Goal: Information Seeking & Learning: Learn about a topic

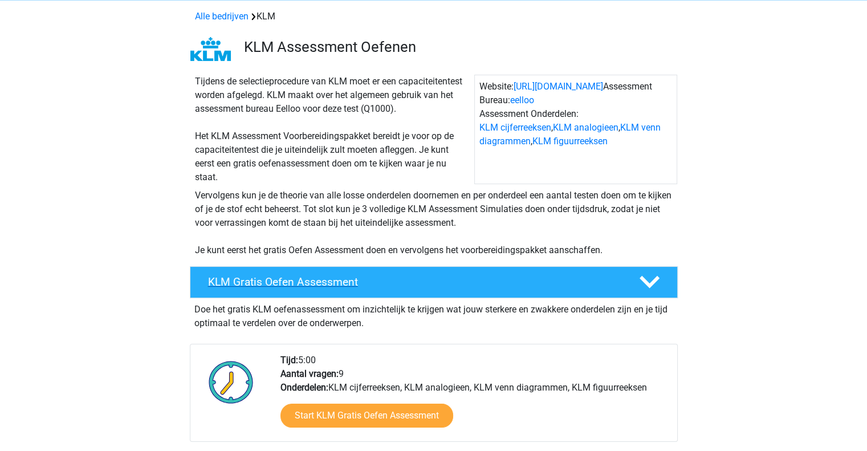
scroll to position [114, 0]
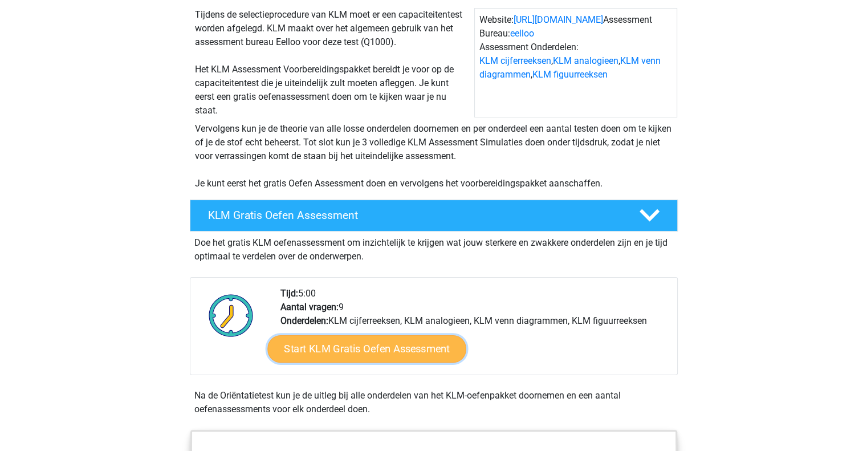
click at [350, 347] on link "Start KLM Gratis Oefen Assessment" at bounding box center [366, 348] width 198 height 27
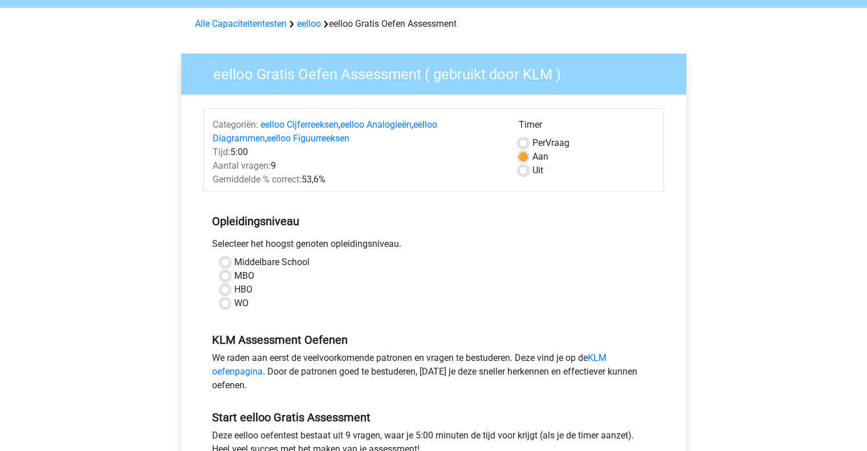
scroll to position [57, 0]
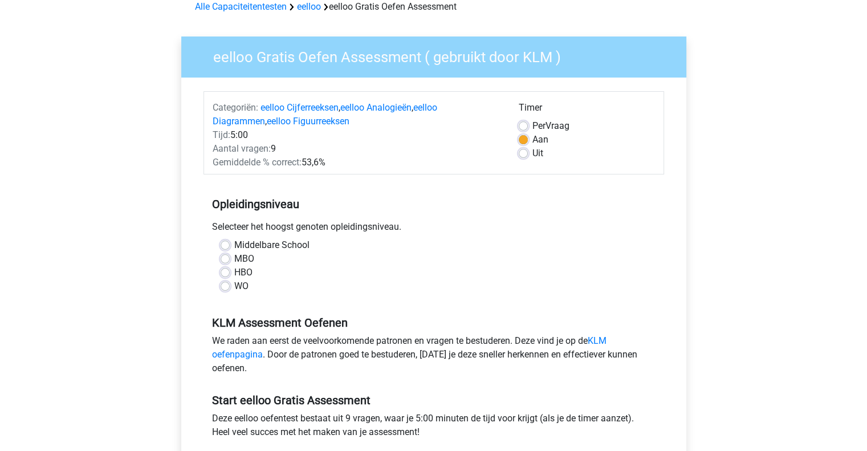
click at [254, 242] on label "Middelbare School" at bounding box center [271, 245] width 75 height 14
click at [230, 242] on input "Middelbare School" at bounding box center [225, 243] width 9 height 11
radio input "true"
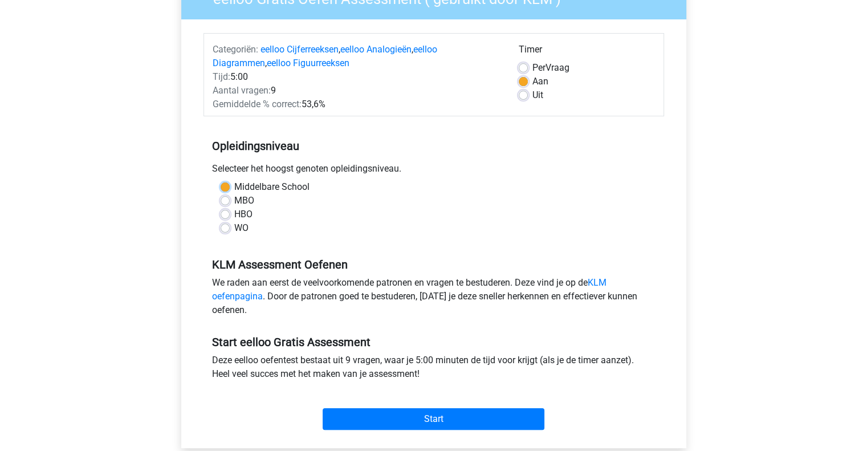
scroll to position [228, 0]
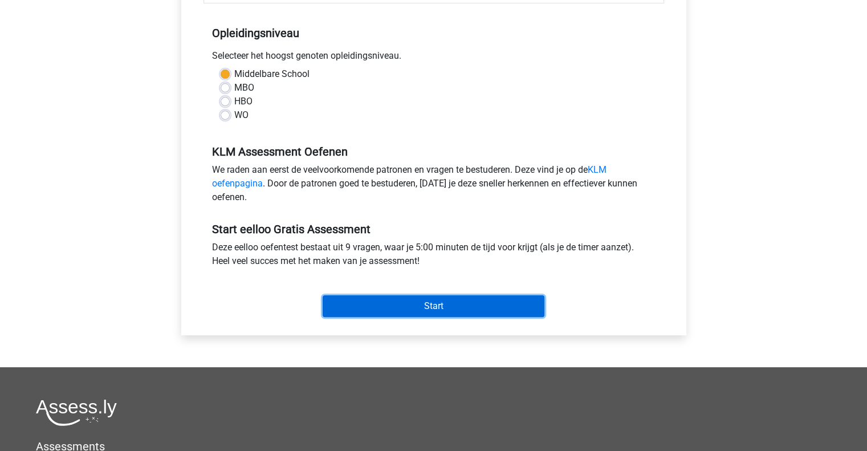
click at [434, 303] on input "Start" at bounding box center [434, 306] width 222 height 22
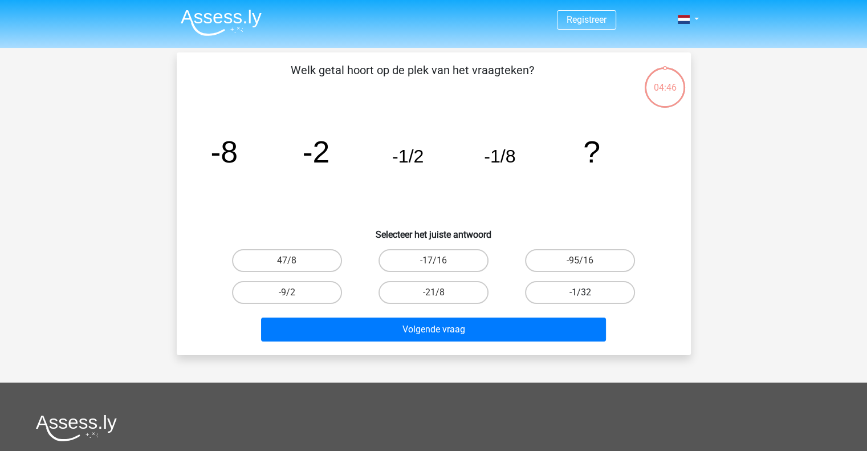
click at [575, 291] on label "-1/32" at bounding box center [580, 292] width 110 height 23
click at [580, 293] on input "-1/32" at bounding box center [583, 296] width 7 height 7
radio input "true"
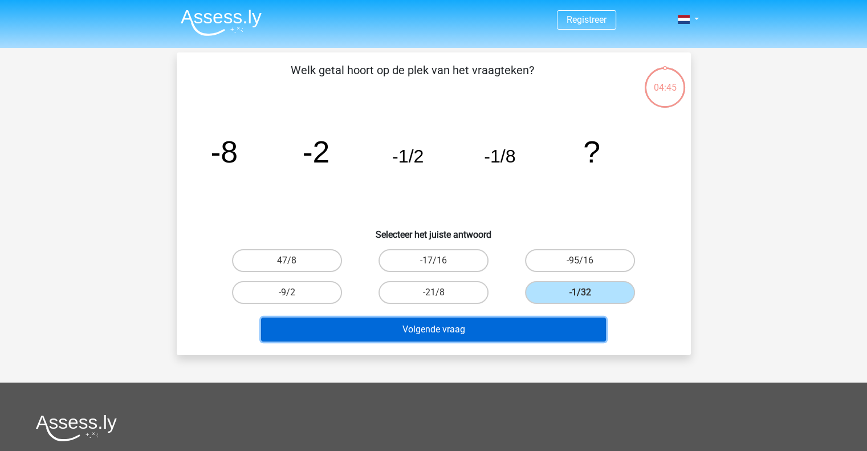
click at [525, 328] on button "Volgende vraag" at bounding box center [433, 330] width 345 height 24
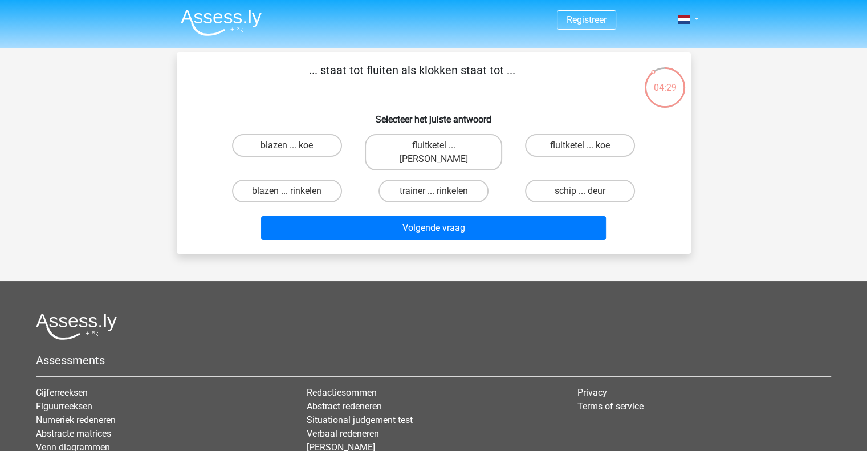
click at [433, 191] on input "trainer ... rinkelen" at bounding box center [436, 194] width 7 height 7
radio input "true"
click at [279, 180] on label "blazen ... rinkelen" at bounding box center [287, 191] width 110 height 23
click at [287, 191] on input "blazen ... rinkelen" at bounding box center [290, 194] width 7 height 7
radio input "true"
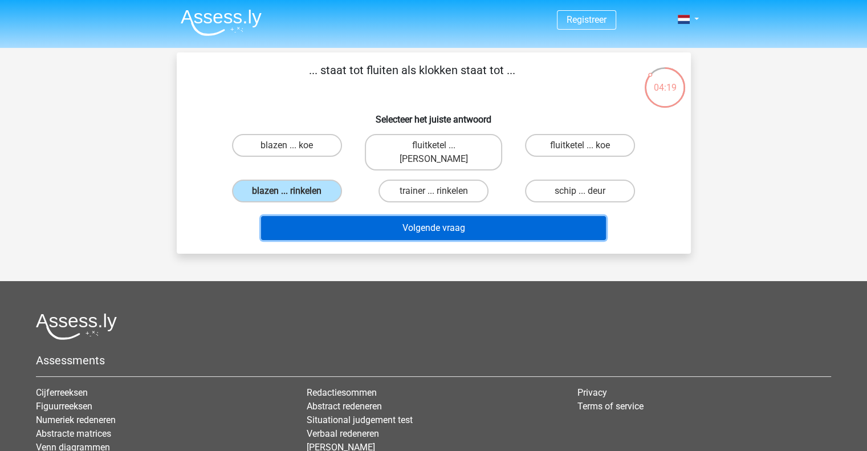
click at [398, 223] on button "Volgende vraag" at bounding box center [433, 228] width 345 height 24
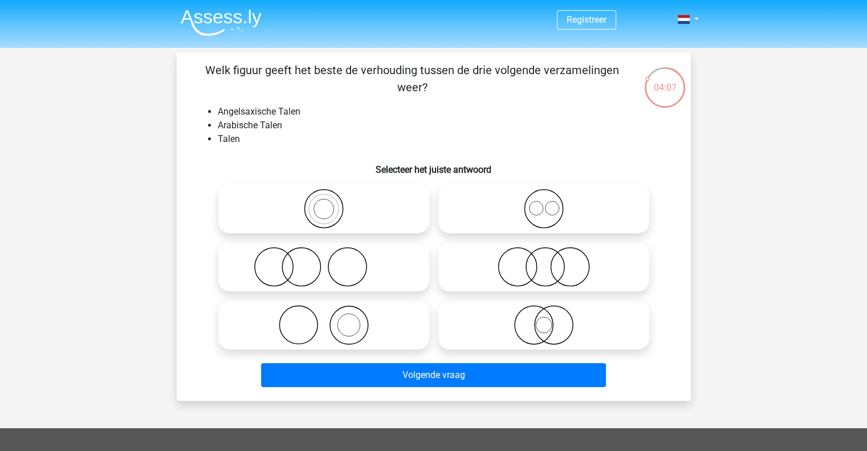
click at [369, 210] on icon at bounding box center [324, 209] width 202 height 40
click at [331, 203] on input "radio" at bounding box center [327, 199] width 7 height 7
radio input "true"
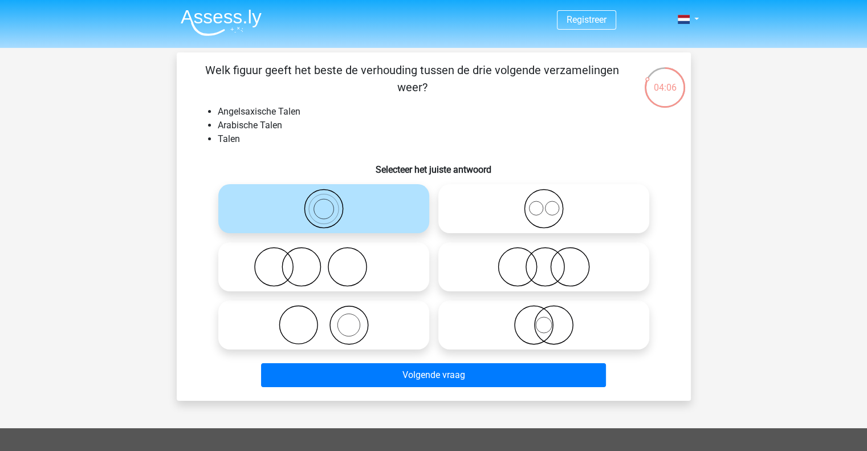
click at [580, 212] on icon at bounding box center [544, 209] width 202 height 40
click at [551, 203] on input "radio" at bounding box center [547, 199] width 7 height 7
radio input "true"
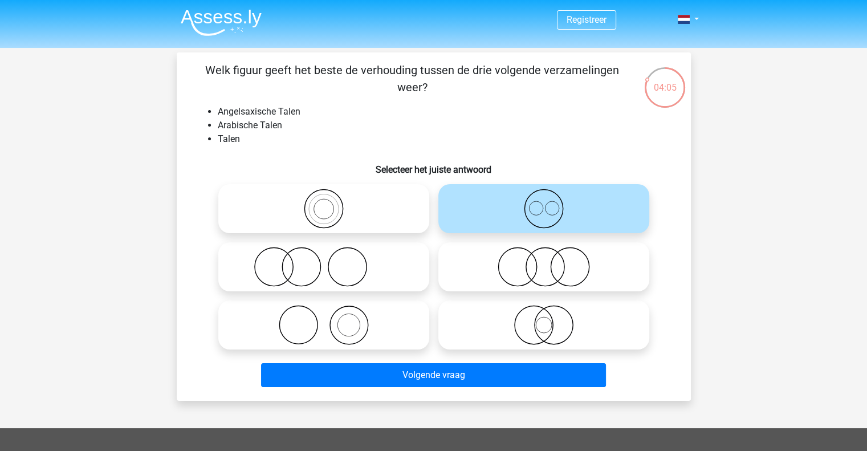
click at [400, 218] on icon at bounding box center [324, 209] width 202 height 40
click at [331, 203] on input "radio" at bounding box center [327, 199] width 7 height 7
radio input "true"
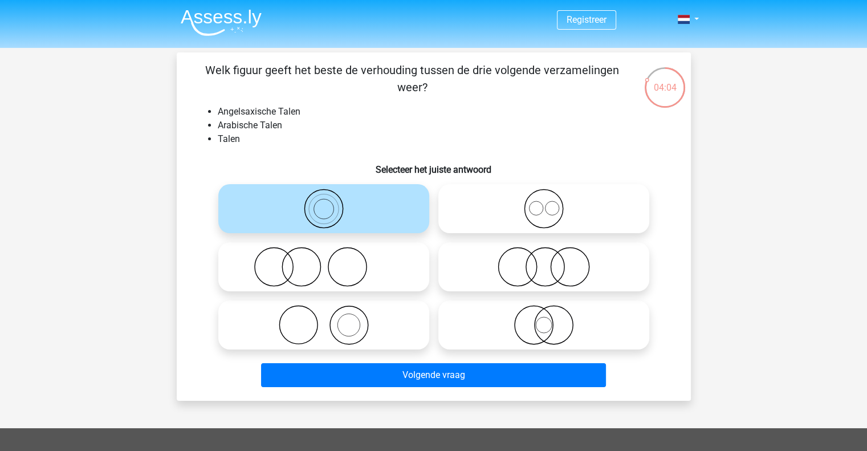
click at [614, 128] on li "Arabische Talen" at bounding box center [445, 126] width 455 height 14
click at [537, 217] on icon at bounding box center [544, 209] width 202 height 40
click at [544, 203] on input "radio" at bounding box center [547, 199] width 7 height 7
radio input "true"
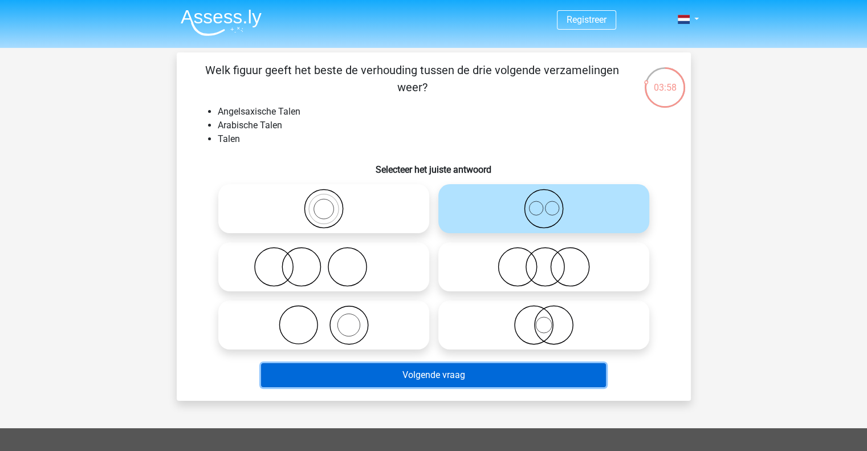
click at [425, 380] on button "Volgende vraag" at bounding box center [433, 375] width 345 height 24
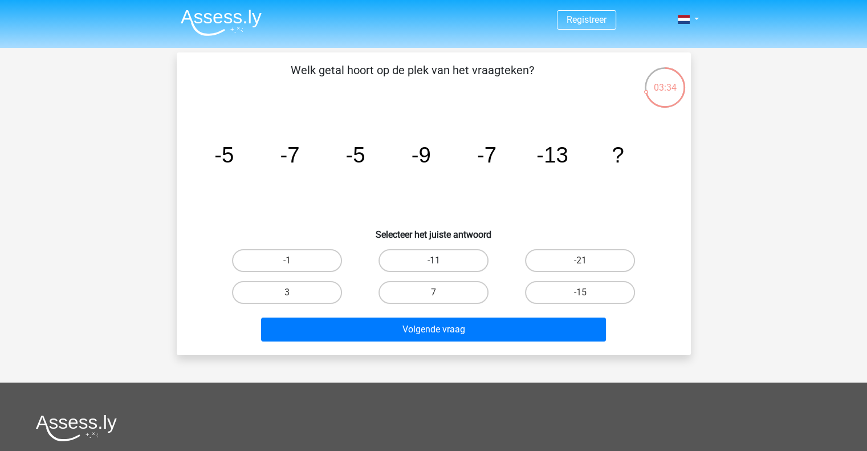
click at [446, 262] on label "-11" at bounding box center [434, 260] width 110 height 23
click at [441, 262] on input "-11" at bounding box center [436, 264] width 7 height 7
radio input "true"
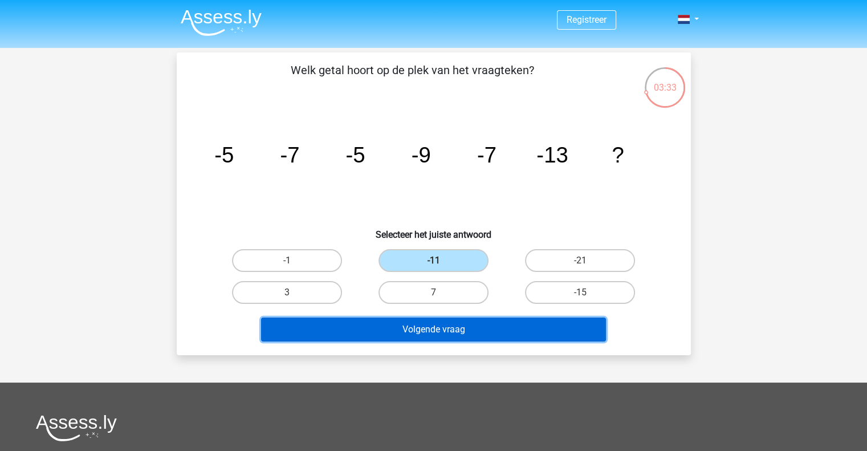
click at [473, 331] on button "Volgende vraag" at bounding box center [433, 330] width 345 height 24
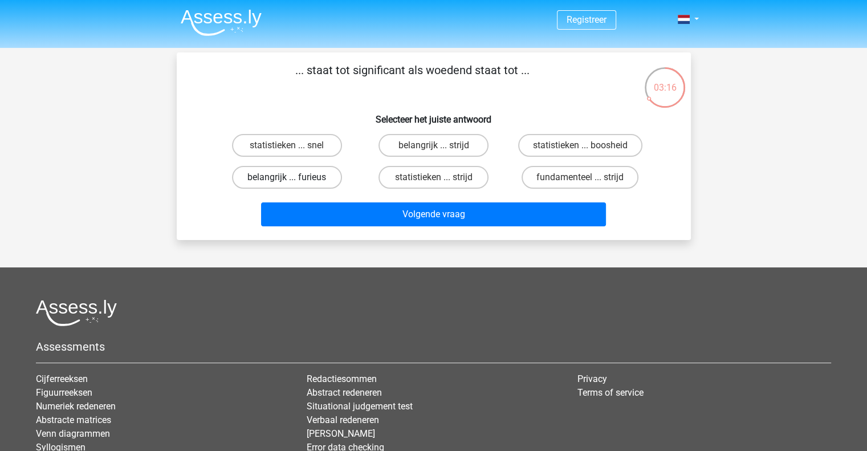
click at [317, 177] on label "belangrijk ... furieus" at bounding box center [287, 177] width 110 height 23
click at [294, 177] on input "belangrijk ... furieus" at bounding box center [290, 180] width 7 height 7
radio input "true"
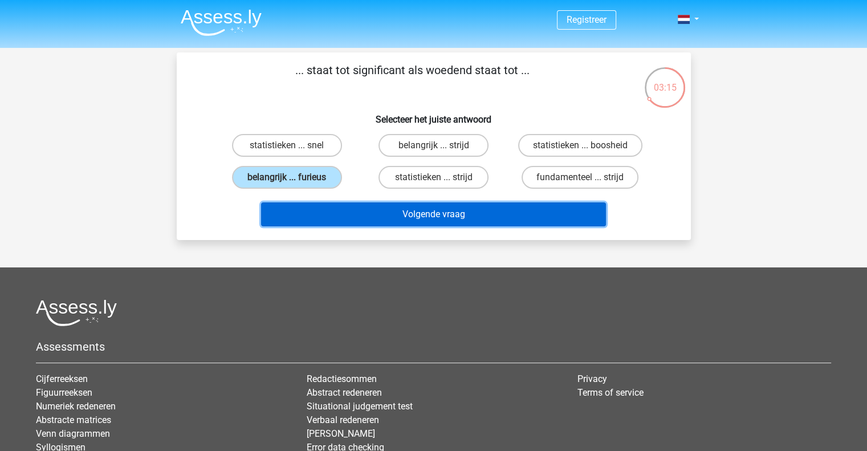
click at [430, 214] on button "Volgende vraag" at bounding box center [433, 214] width 345 height 24
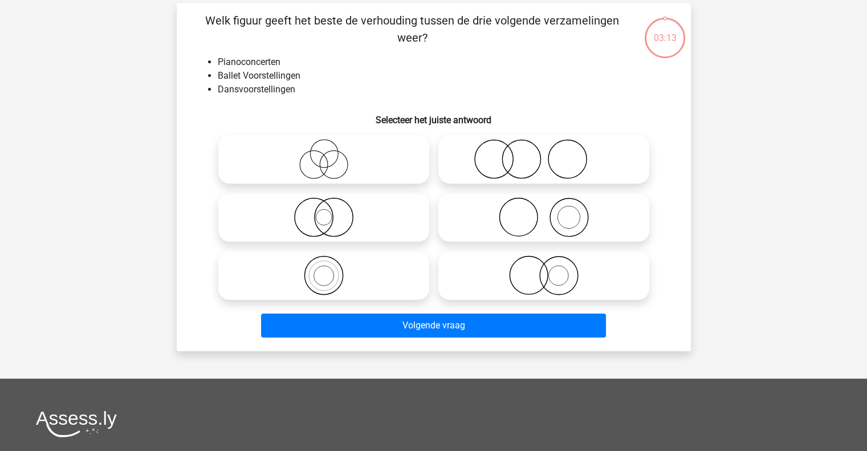
scroll to position [52, 0]
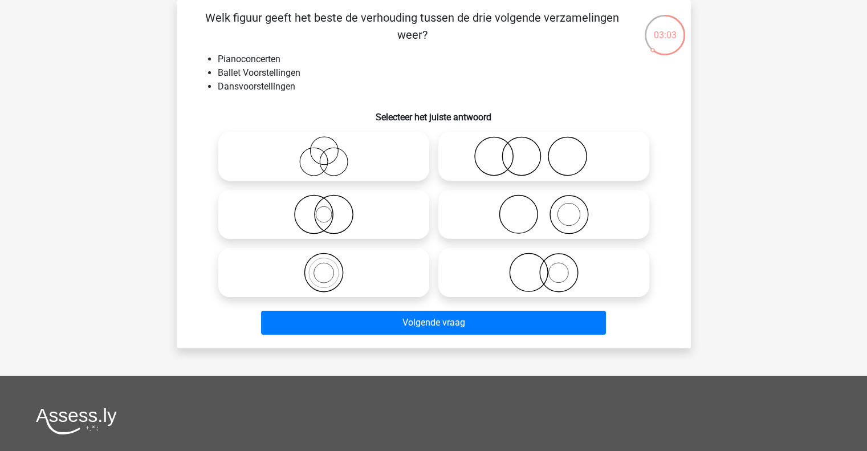
click at [545, 203] on input "radio" at bounding box center [547, 204] width 7 height 7
radio input "true"
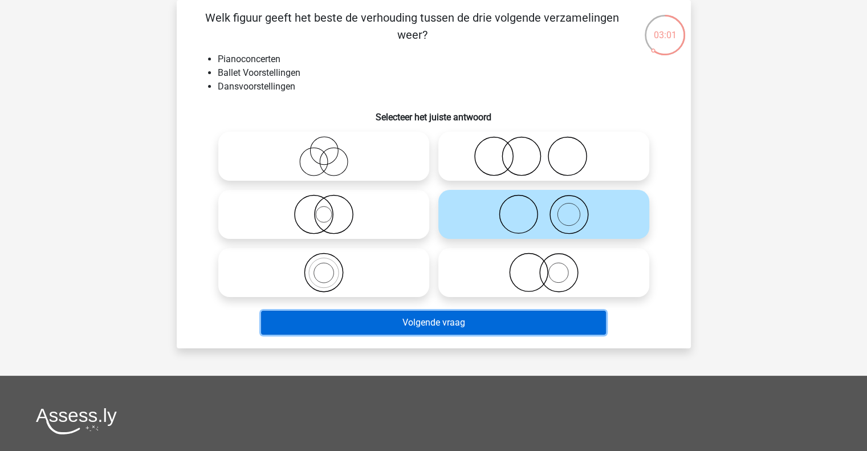
click at [452, 322] on button "Volgende vraag" at bounding box center [433, 323] width 345 height 24
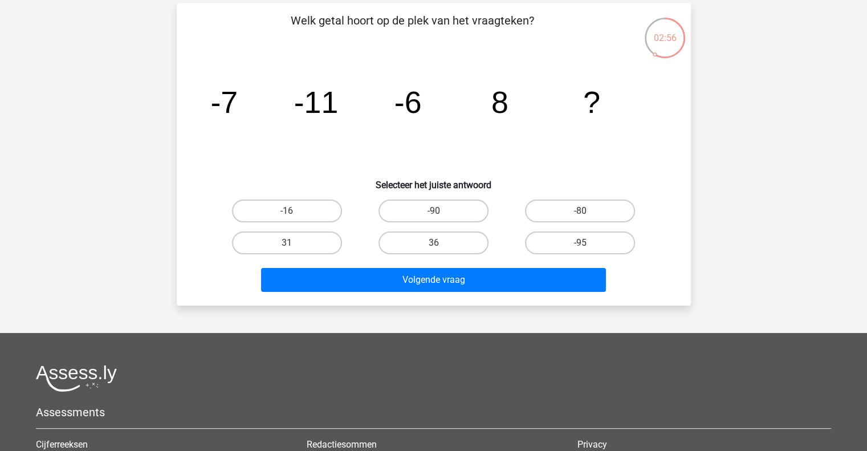
scroll to position [0, 0]
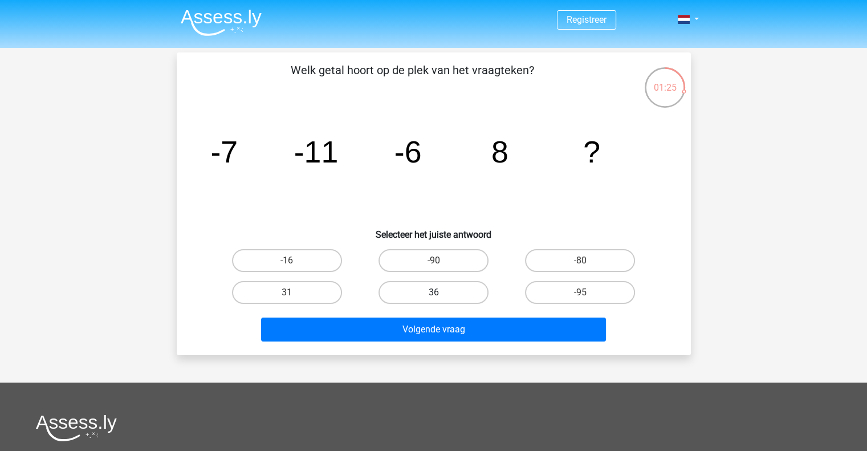
click at [460, 291] on label "36" at bounding box center [434, 292] width 110 height 23
click at [441, 293] on input "36" at bounding box center [436, 296] width 7 height 7
radio input "true"
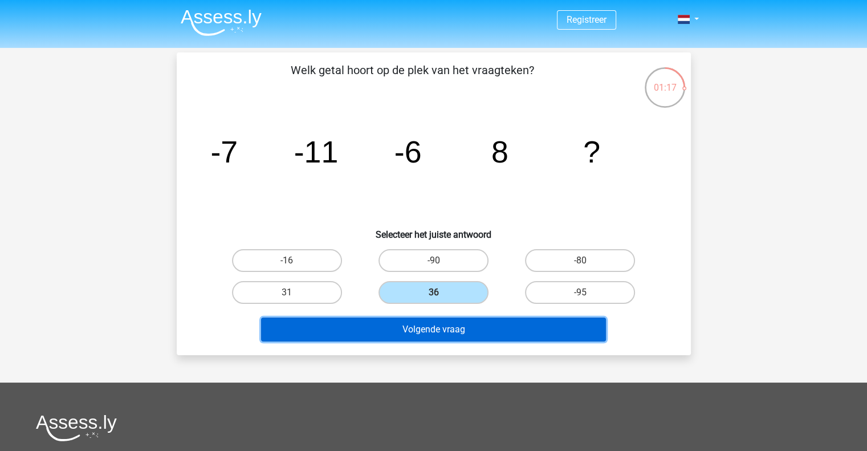
click at [465, 333] on button "Volgende vraag" at bounding box center [433, 330] width 345 height 24
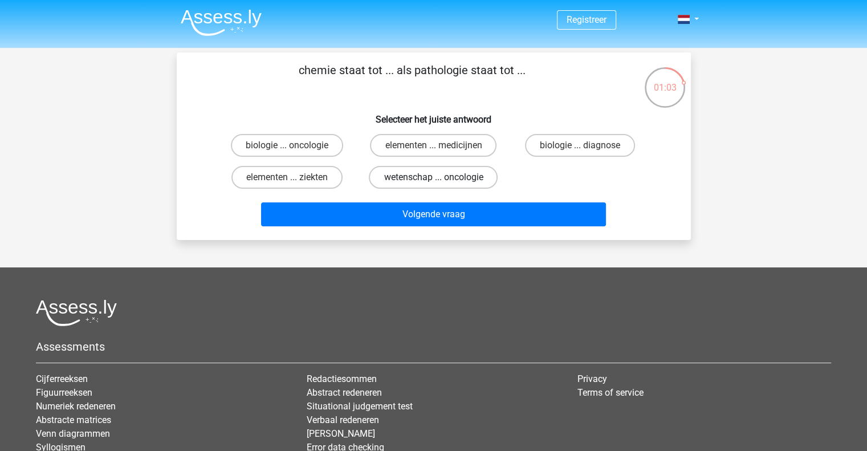
click at [447, 177] on label "wetenschap ... oncologie" at bounding box center [433, 177] width 129 height 23
click at [441, 177] on input "wetenschap ... oncologie" at bounding box center [436, 180] width 7 height 7
radio input "true"
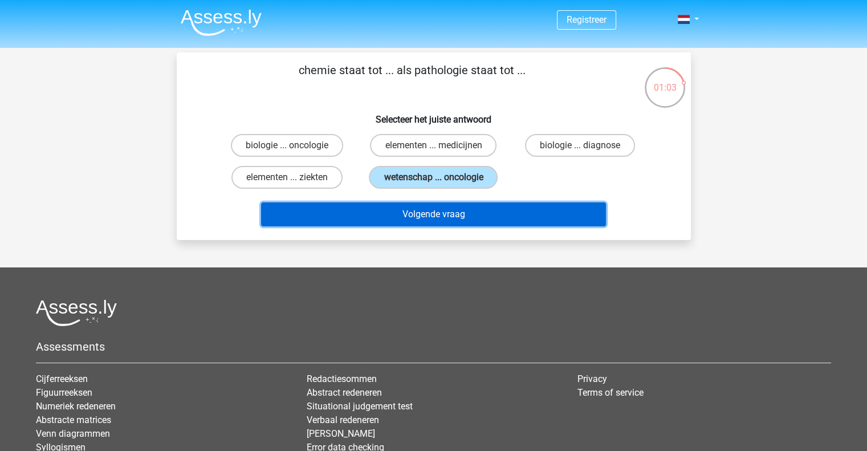
click at [453, 220] on button "Volgende vraag" at bounding box center [433, 214] width 345 height 24
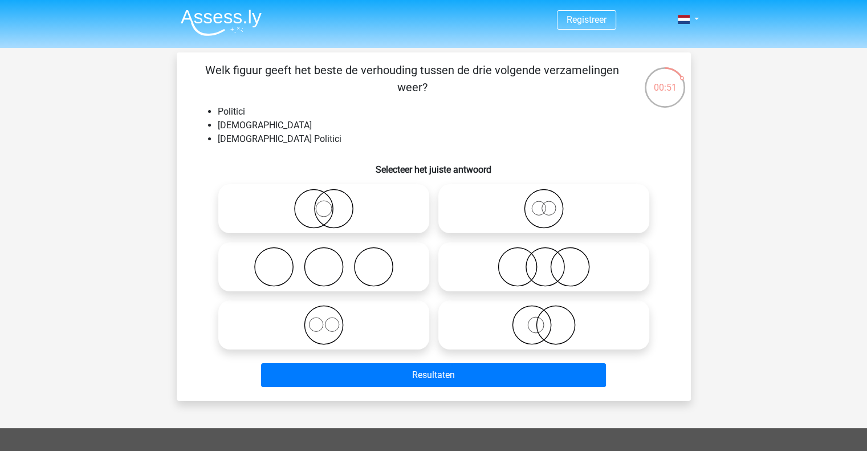
click at [319, 214] on icon at bounding box center [324, 209] width 202 height 40
click at [324, 203] on input "radio" at bounding box center [327, 199] width 7 height 7
radio input "true"
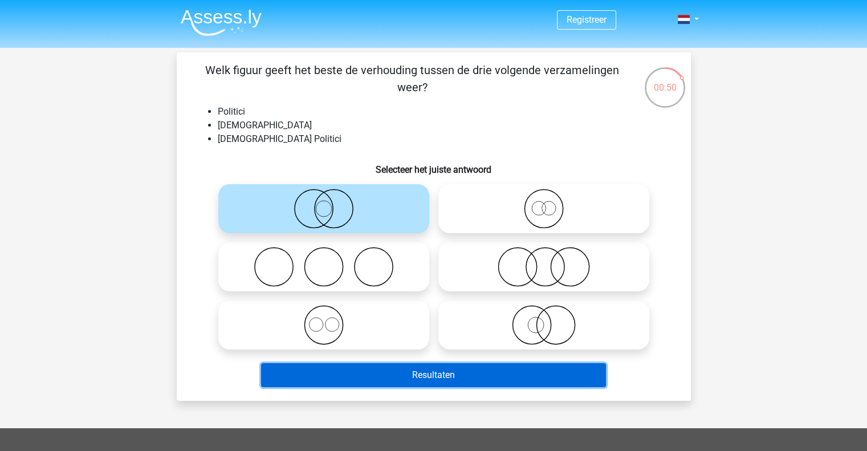
click at [437, 376] on button "Resultaten" at bounding box center [433, 375] width 345 height 24
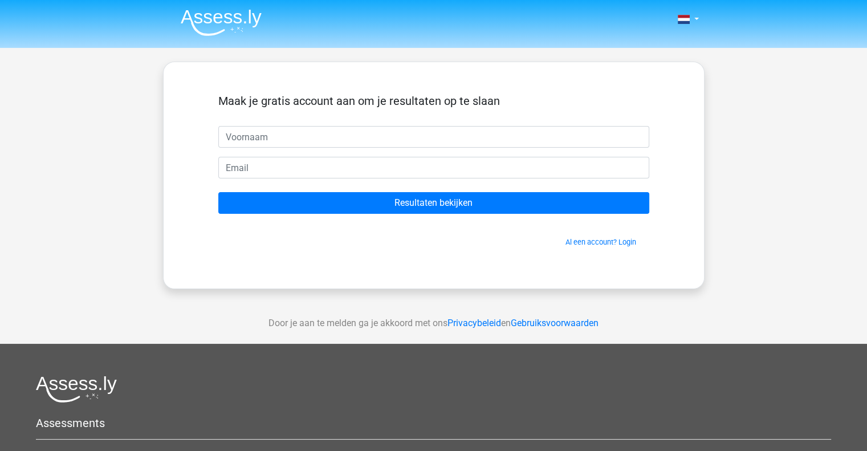
click at [350, 137] on input "text" at bounding box center [433, 137] width 431 height 22
click at [300, 141] on input "text" at bounding box center [433, 137] width 431 height 22
type input "joran"
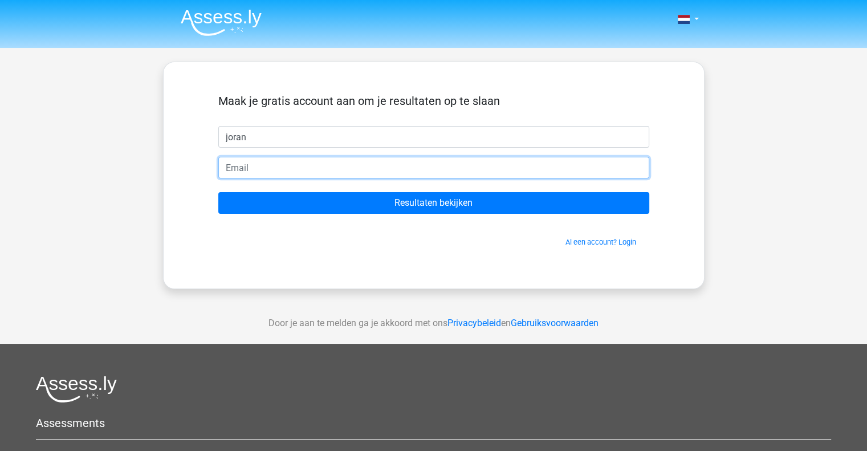
click at [279, 159] on input "email" at bounding box center [433, 168] width 431 height 22
type input "joranmoeneclaey@gmail.com"
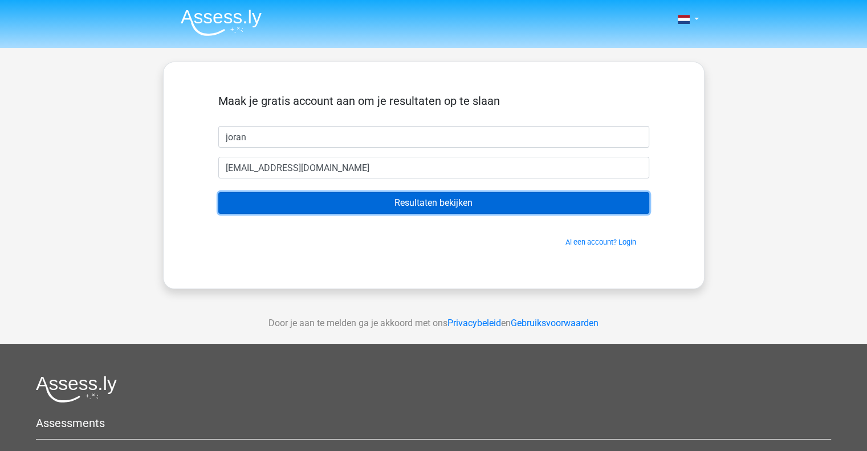
click at [424, 198] on input "Resultaten bekijken" at bounding box center [433, 203] width 431 height 22
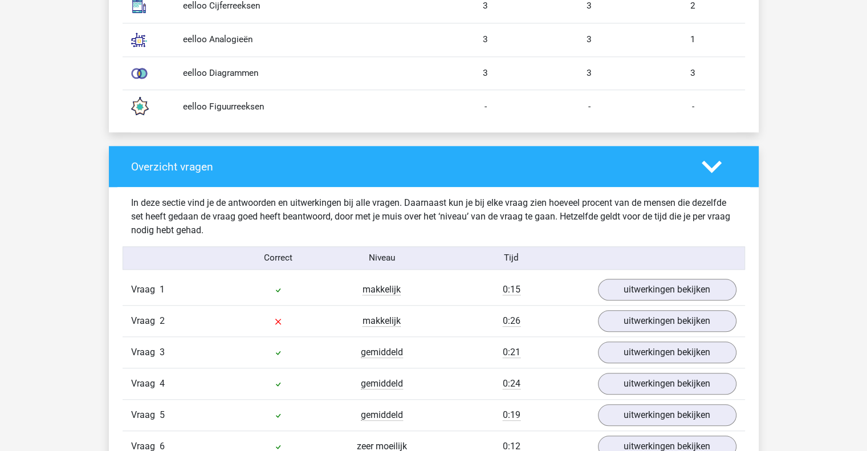
scroll to position [1140, 0]
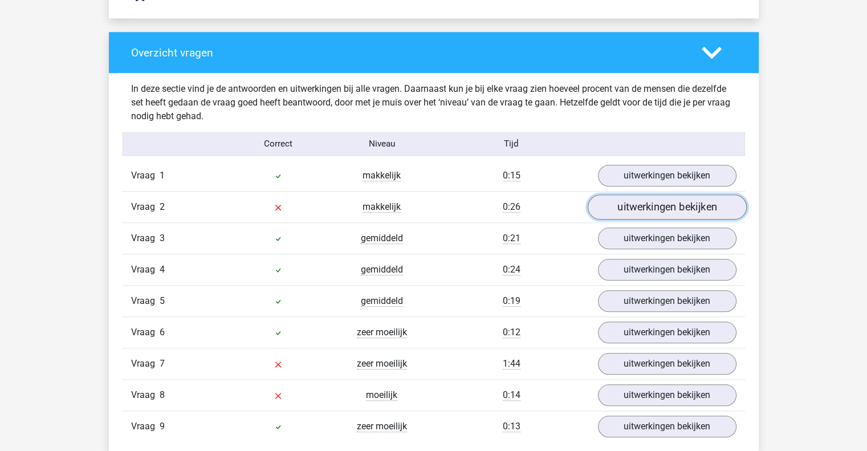
click at [662, 209] on link "uitwerkingen bekijken" at bounding box center [666, 207] width 159 height 25
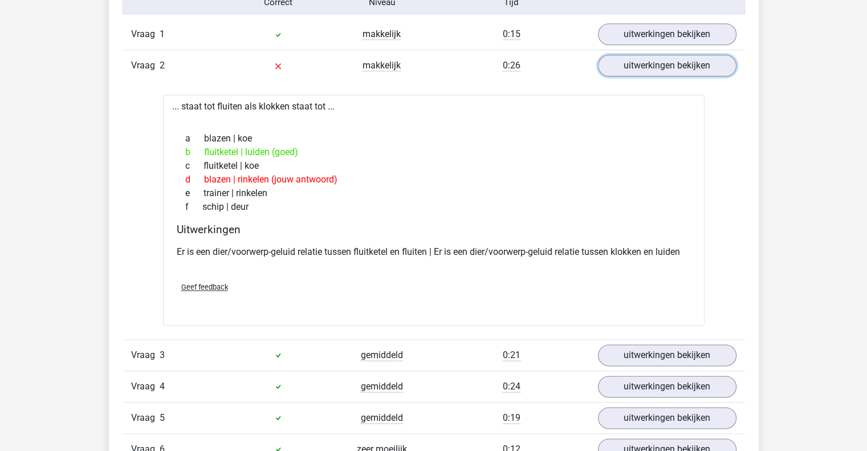
scroll to position [1425, 0]
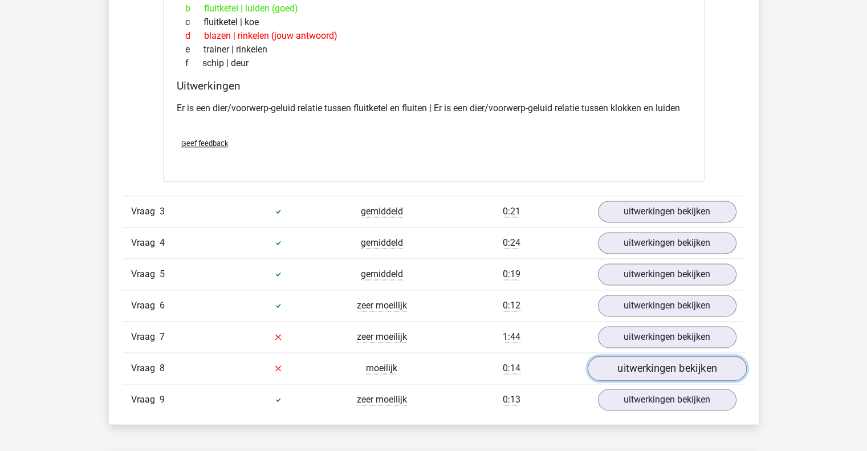
click at [644, 362] on link "uitwerkingen bekijken" at bounding box center [666, 368] width 159 height 25
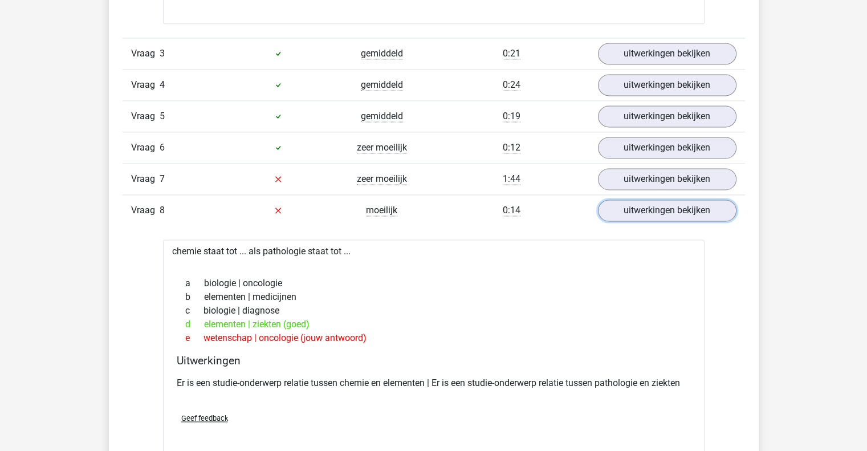
scroll to position [1597, 0]
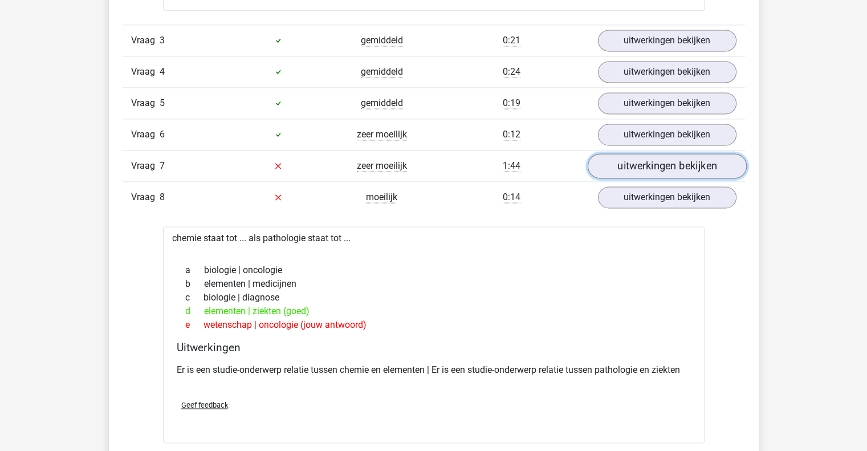
click at [673, 166] on link "uitwerkingen bekijken" at bounding box center [666, 165] width 159 height 25
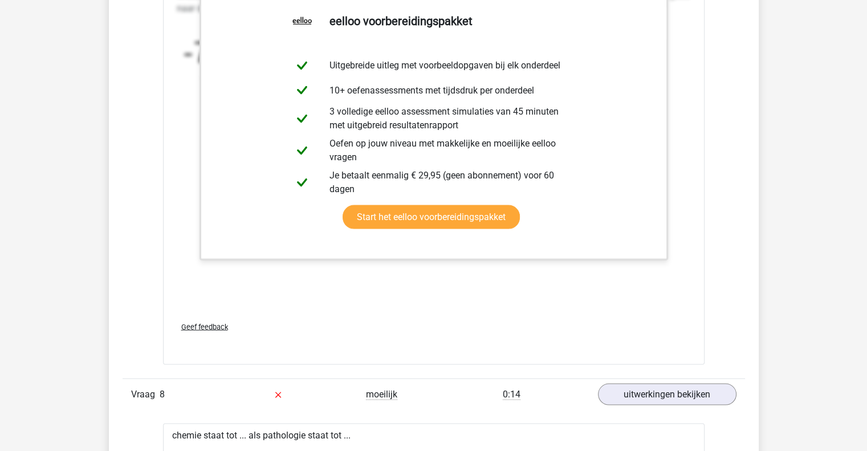
scroll to position [2110, 0]
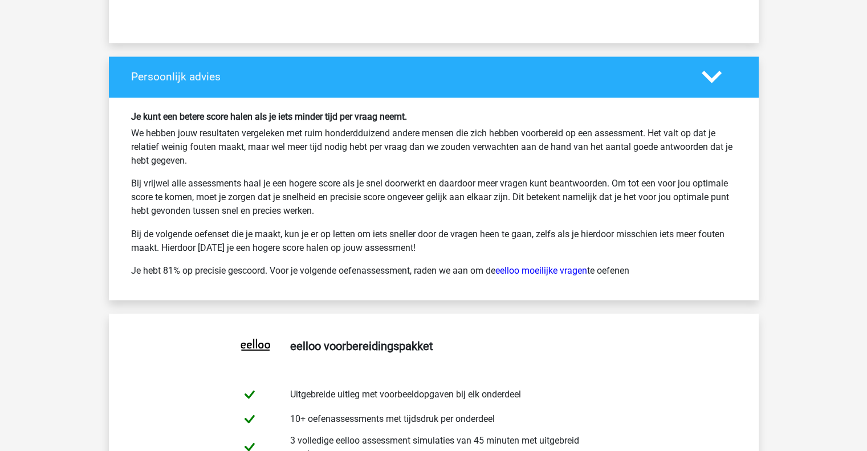
scroll to position [1864, 0]
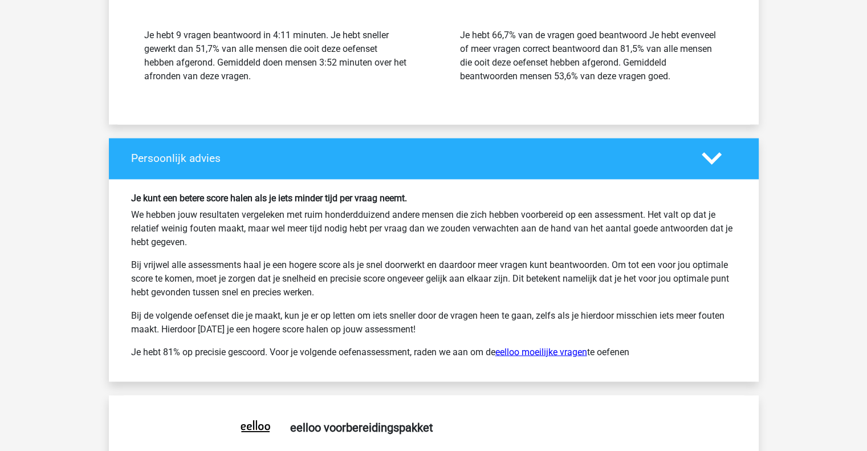
click at [538, 346] on link "eelloo moeilijke vragen" at bounding box center [541, 351] width 92 height 11
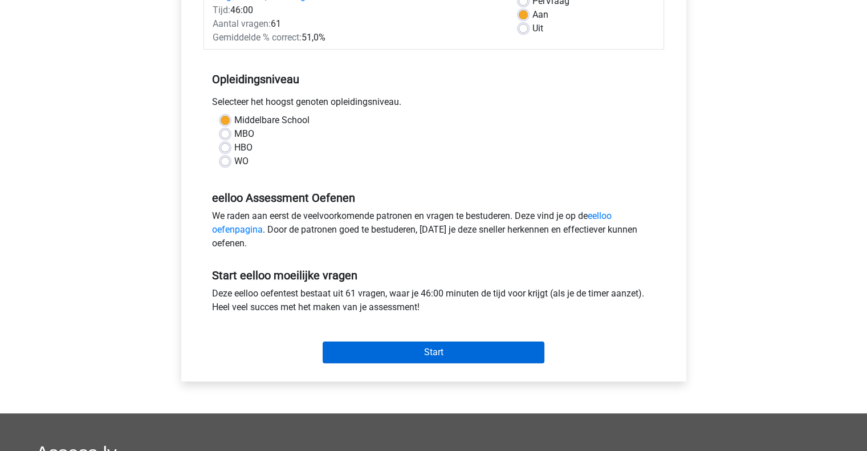
scroll to position [228, 0]
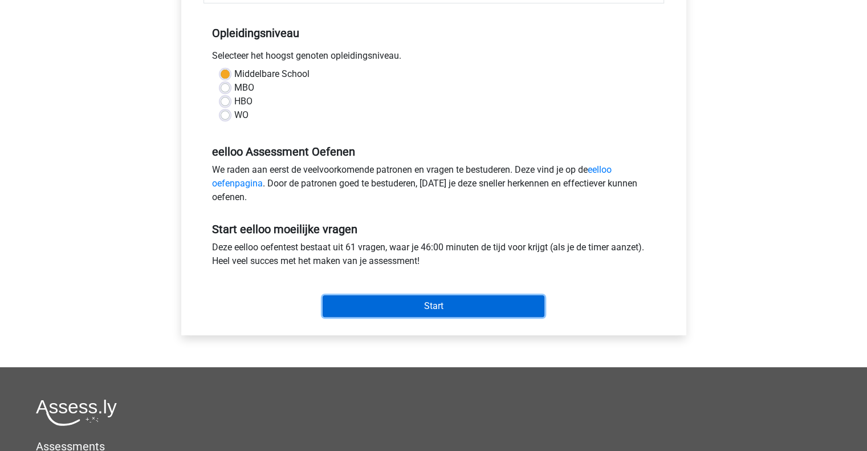
click at [473, 307] on input "Start" at bounding box center [434, 306] width 222 height 22
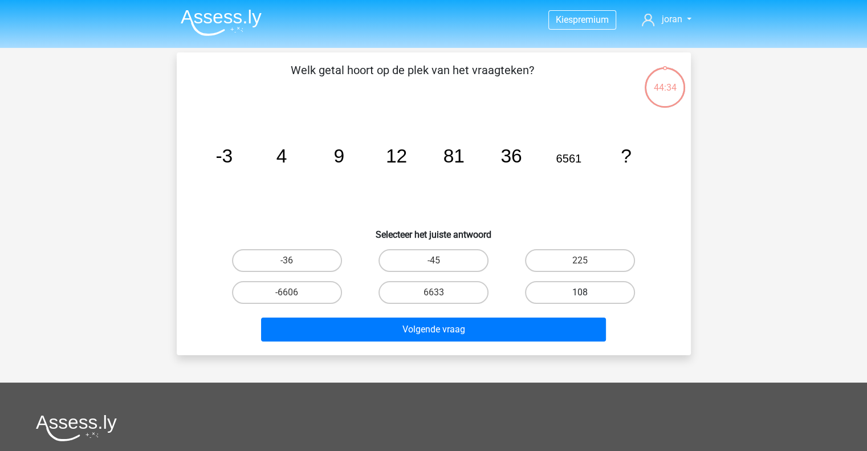
click at [570, 294] on label "108" at bounding box center [580, 292] width 110 height 23
click at [580, 294] on input "108" at bounding box center [583, 296] width 7 height 7
radio input "true"
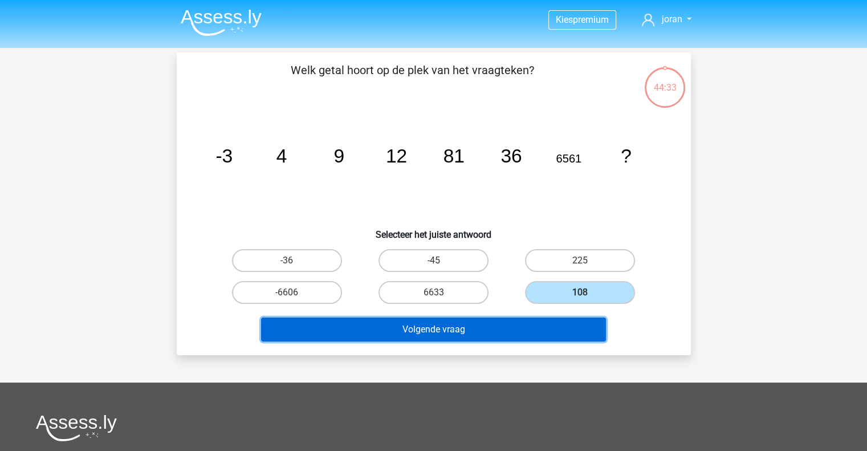
click at [522, 329] on button "Volgende vraag" at bounding box center [433, 330] width 345 height 24
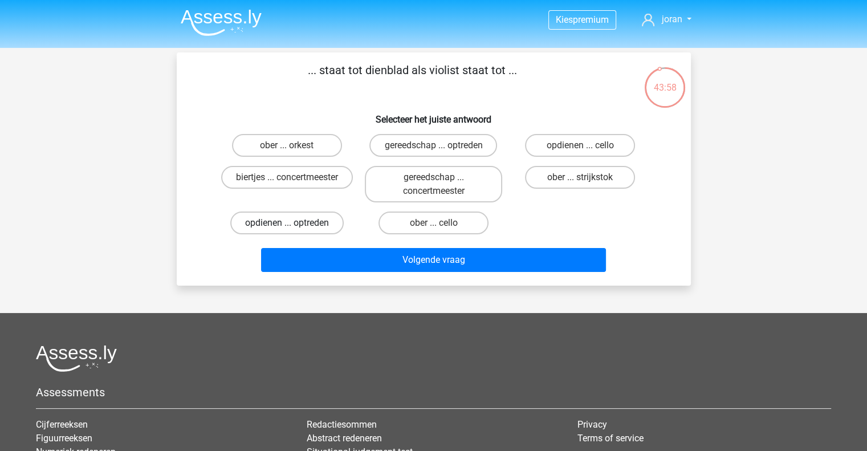
click at [264, 225] on label "opdienen ... optreden" at bounding box center [286, 223] width 113 height 23
click at [287, 225] on input "opdienen ... optreden" at bounding box center [290, 226] width 7 height 7
radio input "true"
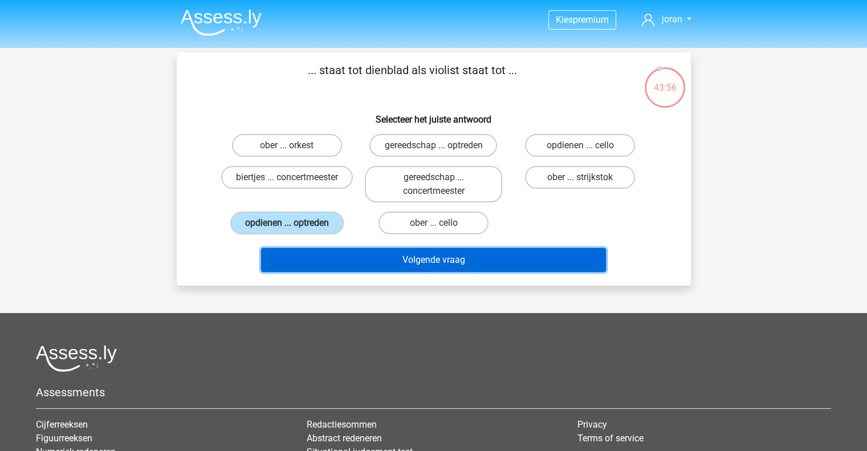
click at [405, 267] on button "Volgende vraag" at bounding box center [433, 260] width 345 height 24
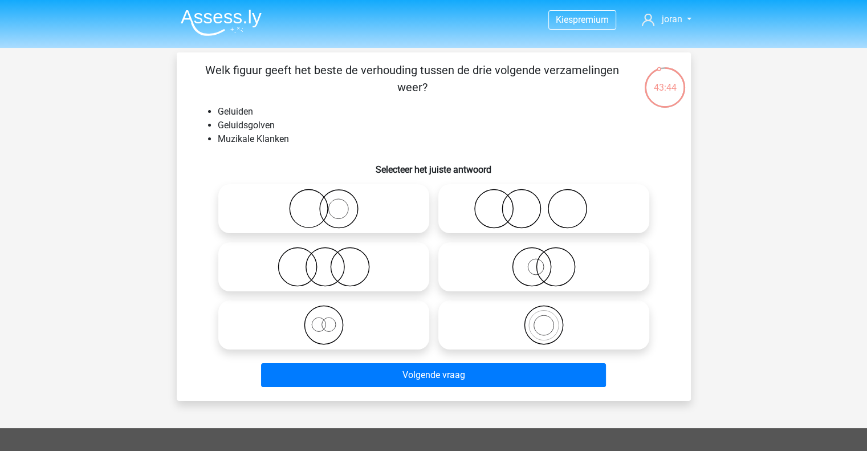
click at [538, 332] on icon at bounding box center [544, 325] width 202 height 40
click at [544, 319] on input "radio" at bounding box center [547, 315] width 7 height 7
radio input "true"
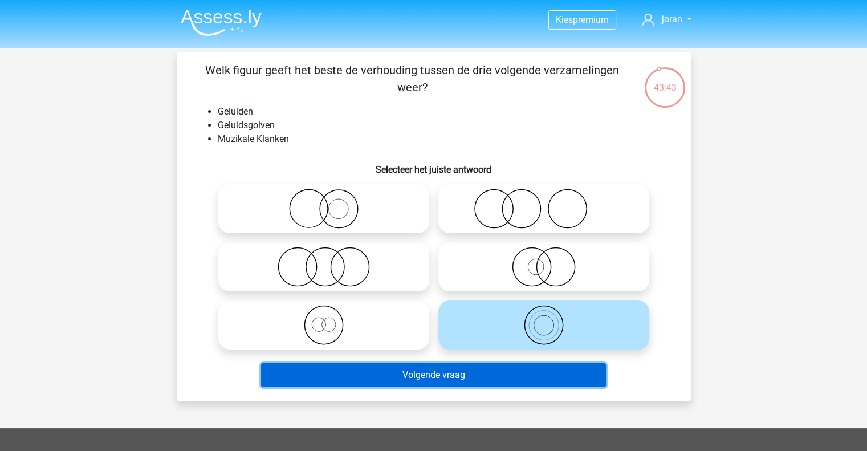
click at [484, 376] on button "Volgende vraag" at bounding box center [433, 375] width 345 height 24
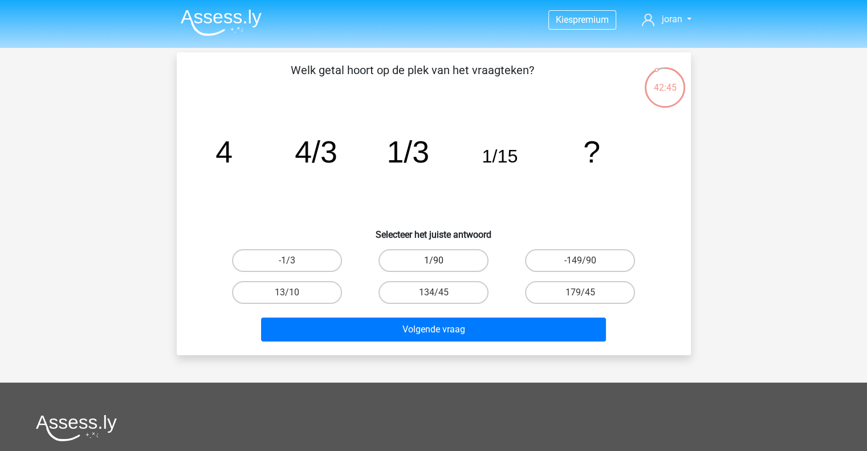
click at [442, 264] on label "1/90" at bounding box center [434, 260] width 110 height 23
click at [441, 264] on input "1/90" at bounding box center [436, 264] width 7 height 7
radio input "true"
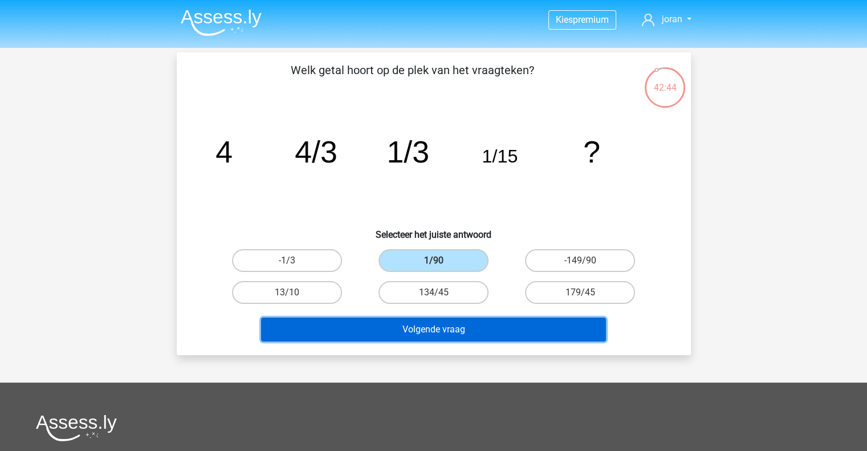
click at [430, 336] on button "Volgende vraag" at bounding box center [433, 330] width 345 height 24
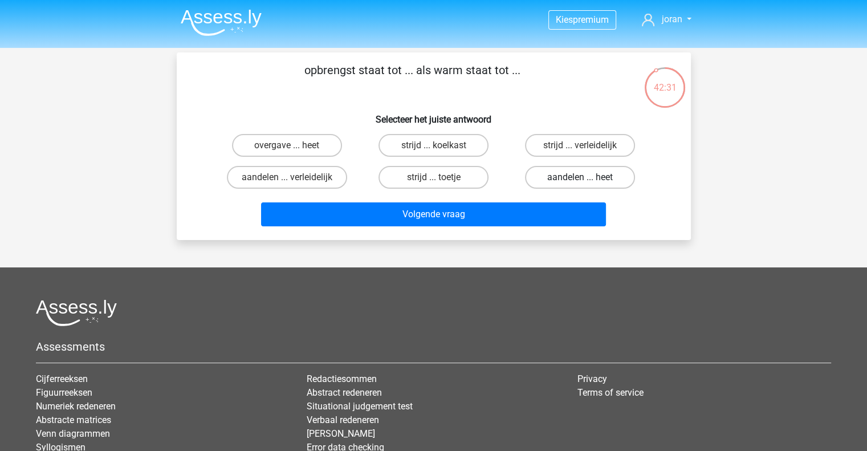
click at [575, 179] on label "aandelen ... heet" at bounding box center [580, 177] width 110 height 23
click at [580, 179] on input "aandelen ... heet" at bounding box center [583, 180] width 7 height 7
radio input "true"
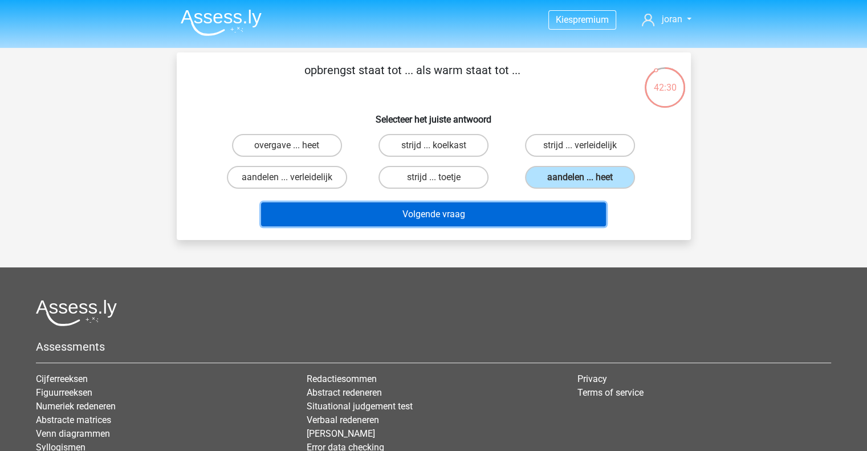
click at [531, 213] on button "Volgende vraag" at bounding box center [433, 214] width 345 height 24
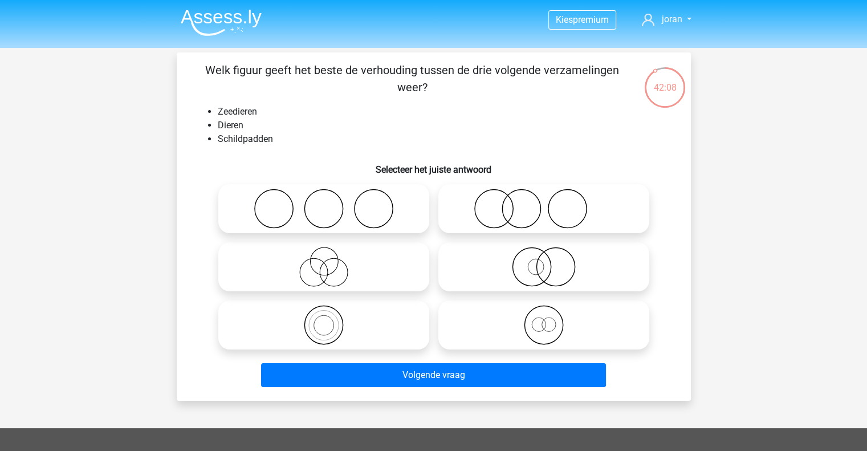
click at [539, 326] on icon at bounding box center [544, 325] width 202 height 40
click at [544, 319] on input "radio" at bounding box center [547, 315] width 7 height 7
radio input "true"
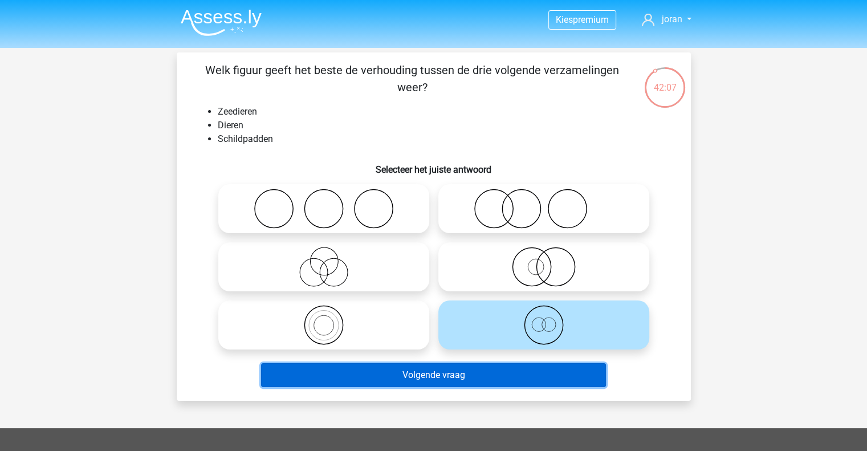
click at [514, 381] on button "Volgende vraag" at bounding box center [433, 375] width 345 height 24
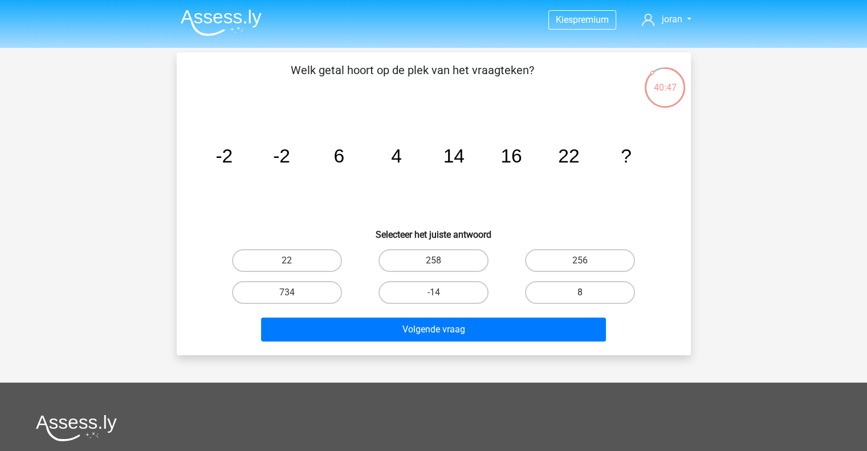
click at [563, 291] on label "8" at bounding box center [580, 292] width 110 height 23
click at [580, 293] on input "8" at bounding box center [583, 296] width 7 height 7
radio input "true"
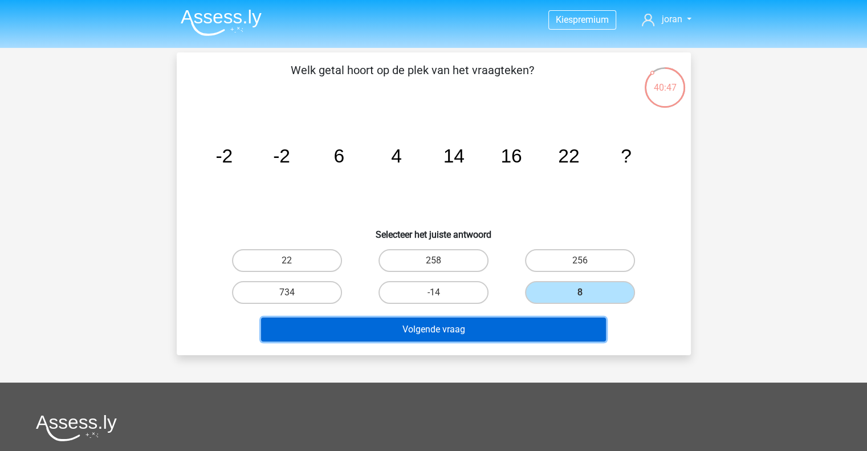
click at [534, 334] on button "Volgende vraag" at bounding box center [433, 330] width 345 height 24
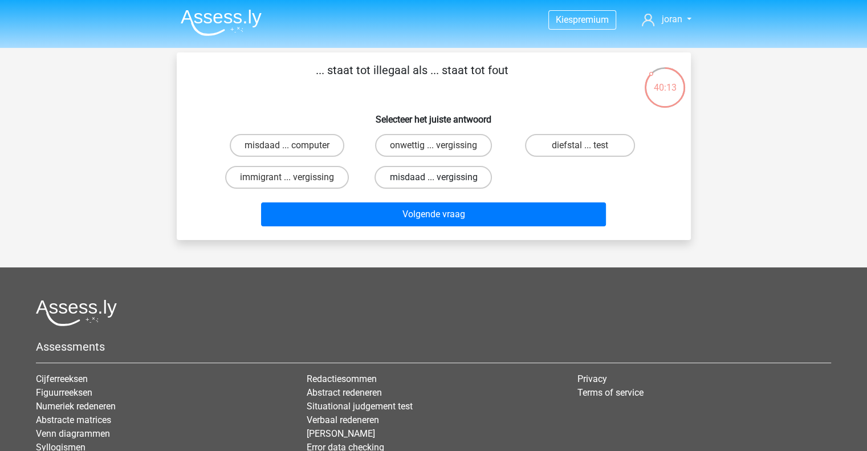
click at [419, 180] on label "misdaad ... vergissing" at bounding box center [433, 177] width 117 height 23
click at [433, 180] on input "misdaad ... vergissing" at bounding box center [436, 180] width 7 height 7
radio input "true"
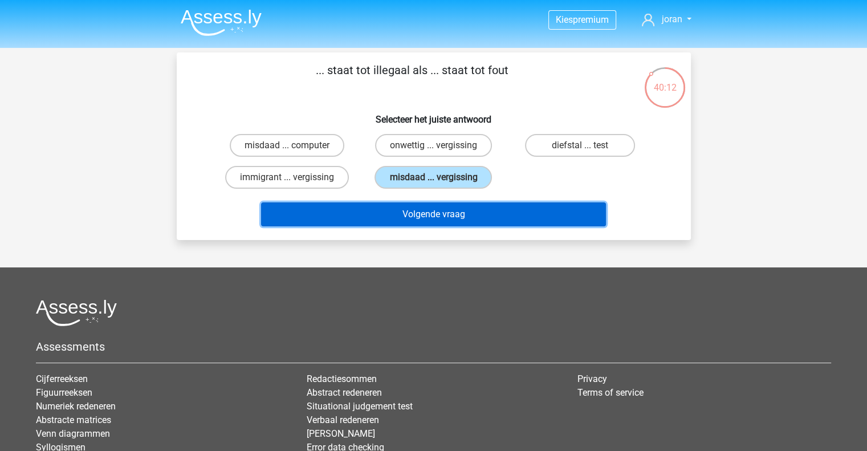
click at [426, 221] on button "Volgende vraag" at bounding box center [433, 214] width 345 height 24
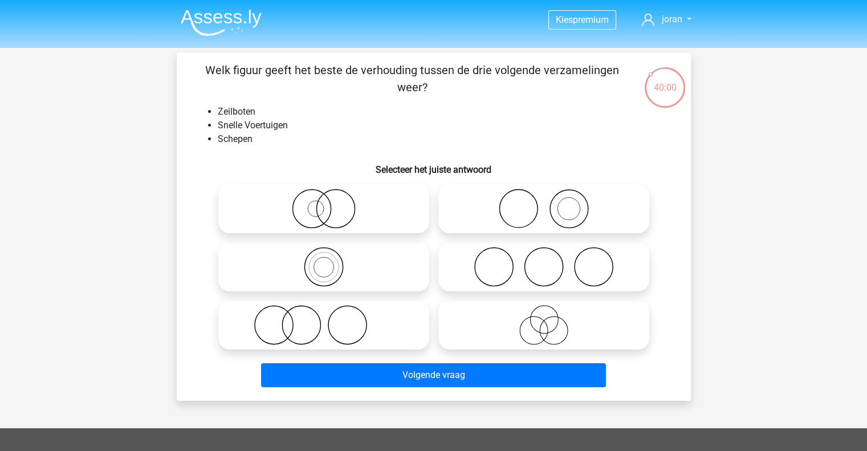
click at [311, 209] on icon at bounding box center [324, 209] width 202 height 40
click at [324, 203] on input "radio" at bounding box center [327, 199] width 7 height 7
radio input "true"
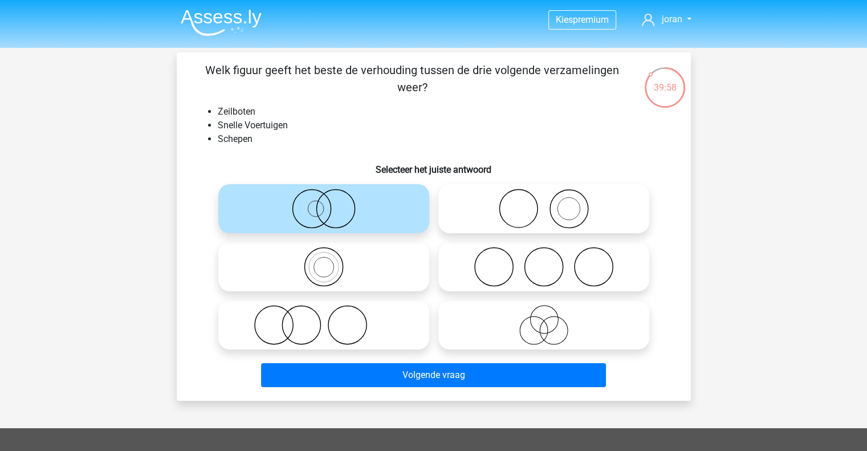
click at [549, 210] on icon at bounding box center [544, 209] width 202 height 40
click at [549, 203] on input "radio" at bounding box center [547, 199] width 7 height 7
radio input "true"
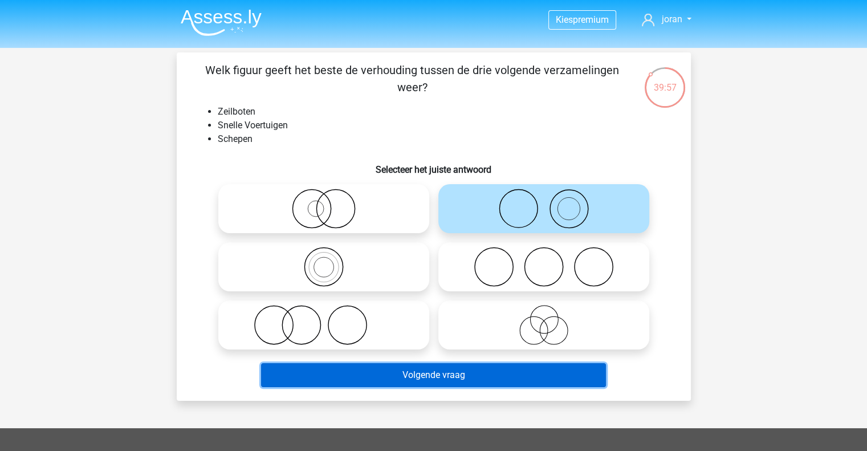
click at [484, 381] on button "Volgende vraag" at bounding box center [433, 375] width 345 height 24
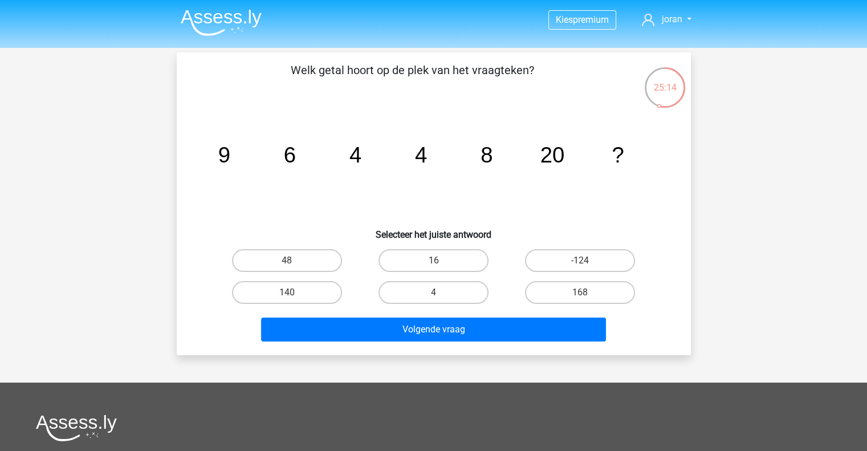
drag, startPoint x: 226, startPoint y: 158, endPoint x: 237, endPoint y: 159, distance: 11.5
click at [237, 159] on icon "image/svg+xml 9 6 4 4 8 20 ?" at bounding box center [434, 162] width 460 height 115
click at [219, 159] on tspan "9" at bounding box center [224, 155] width 12 height 25
click at [278, 159] on icon "image/svg+xml 9 6 4 4 8 20 ?" at bounding box center [434, 162] width 460 height 115
click at [419, 156] on tspan "4" at bounding box center [421, 155] width 12 height 25
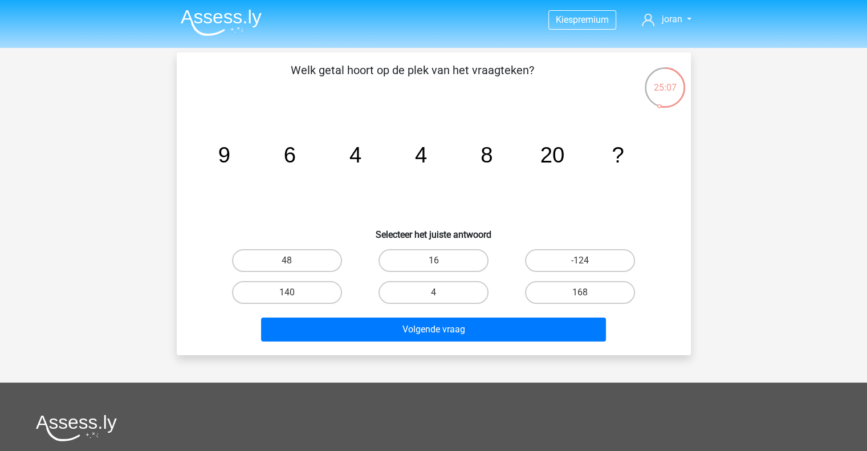
click at [227, 158] on tspan "9" at bounding box center [224, 155] width 12 height 25
drag, startPoint x: 622, startPoint y: 155, endPoint x: 203, endPoint y: 159, distance: 419.1
click at [203, 159] on div "image/svg+xml 9 6 4 4 8 20 ?" at bounding box center [434, 162] width 478 height 115
copy g "9 6 4 4 8 20 ?"
click at [292, 214] on icon "image/svg+xml 9 6 4 4 8 20 ?" at bounding box center [434, 162] width 460 height 115
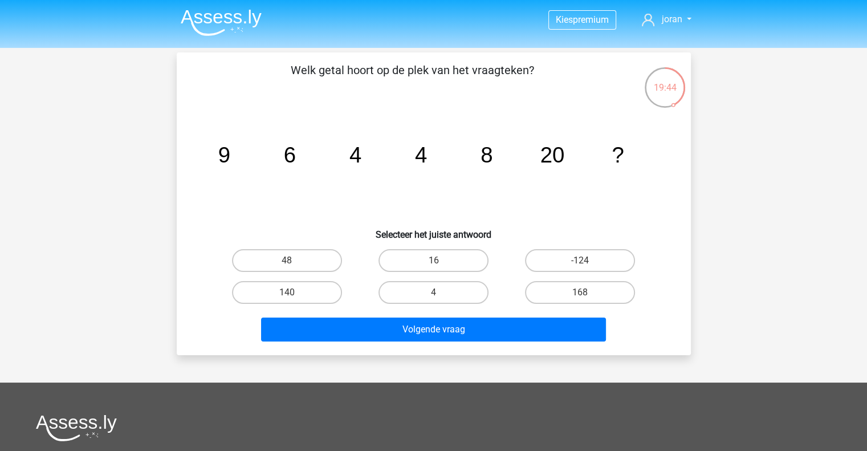
click at [287, 261] on input "48" at bounding box center [290, 264] width 7 height 7
radio input "true"
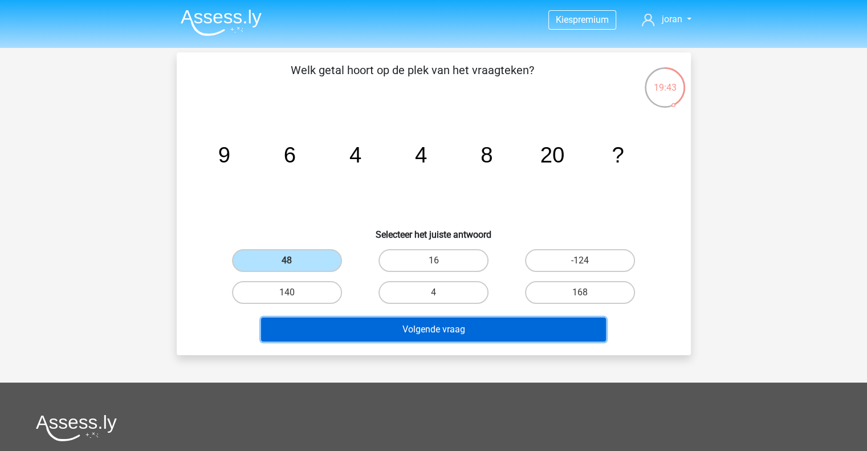
click at [428, 338] on button "Volgende vraag" at bounding box center [433, 330] width 345 height 24
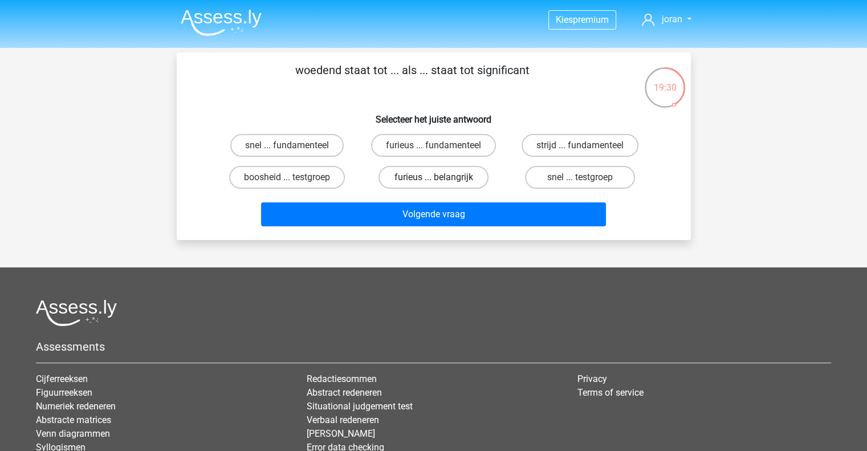
click at [416, 180] on label "furieus ... belangrijk" at bounding box center [434, 177] width 110 height 23
click at [433, 180] on input "furieus ... belangrijk" at bounding box center [436, 180] width 7 height 7
radio input "true"
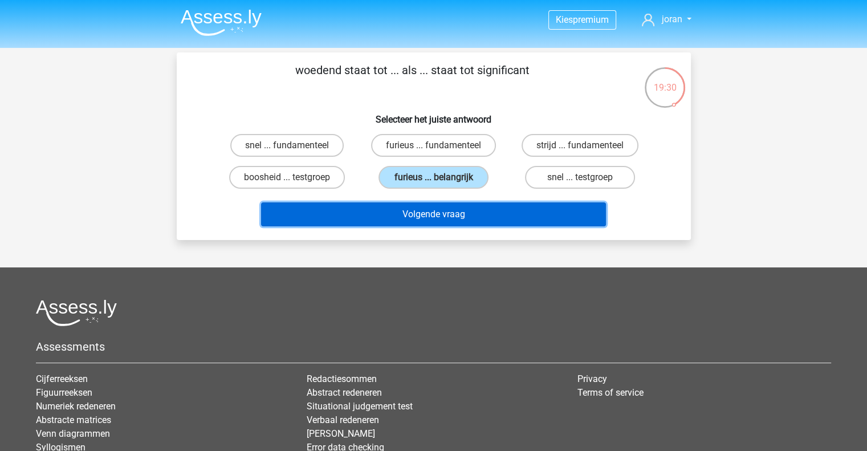
click at [417, 209] on button "Volgende vraag" at bounding box center [433, 214] width 345 height 24
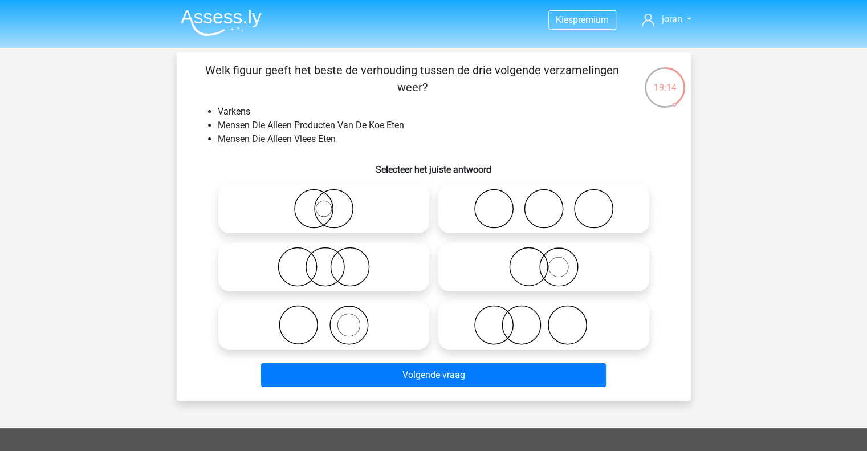
click at [348, 322] on icon at bounding box center [324, 325] width 202 height 40
click at [331, 319] on input "radio" at bounding box center [327, 315] width 7 height 7
radio input "true"
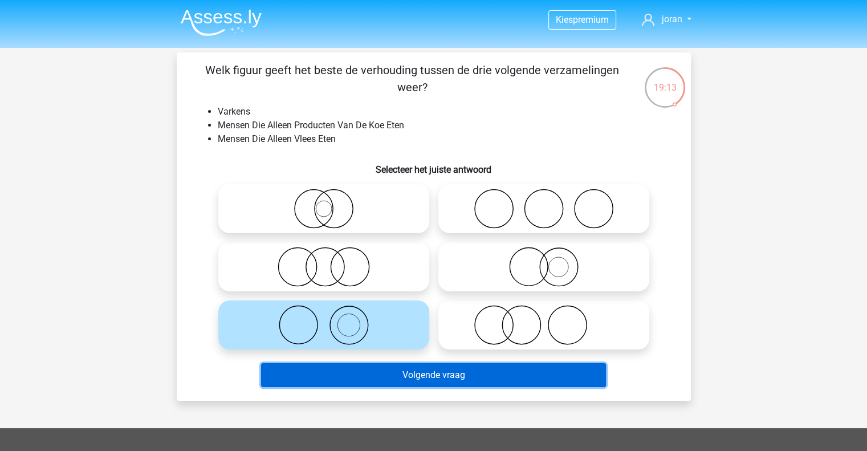
click at [384, 381] on button "Volgende vraag" at bounding box center [433, 375] width 345 height 24
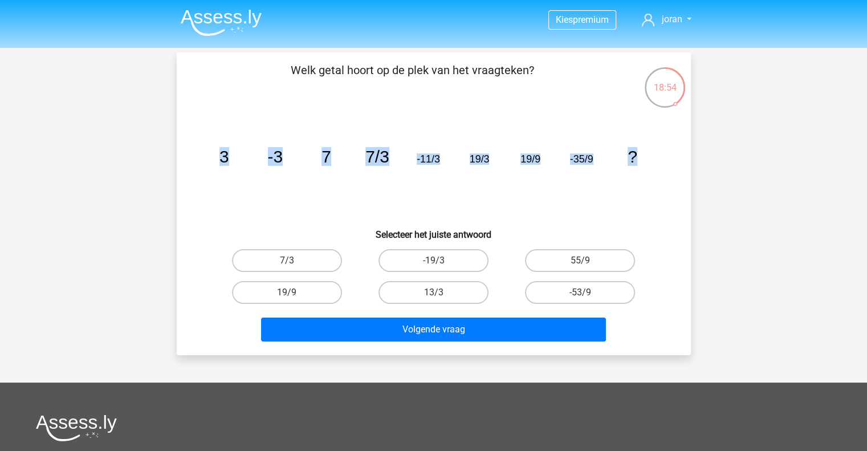
drag, startPoint x: 218, startPoint y: 152, endPoint x: 737, endPoint y: 155, distance: 518.9
click at [737, 155] on div "Kies premium joran joranmoeneclaey@gmail.com" at bounding box center [433, 342] width 867 height 684
copy g "3 -3 7 7/3 -11/3 19/3 19/9 -35/9 ?"
click at [681, 277] on div "Welk getal hoort op de plek van het vraagteken? image/svg+xml 3 -3 7 7/3 -11/3 …" at bounding box center [433, 204] width 505 height 285
click at [586, 290] on label "-53/9" at bounding box center [580, 292] width 110 height 23
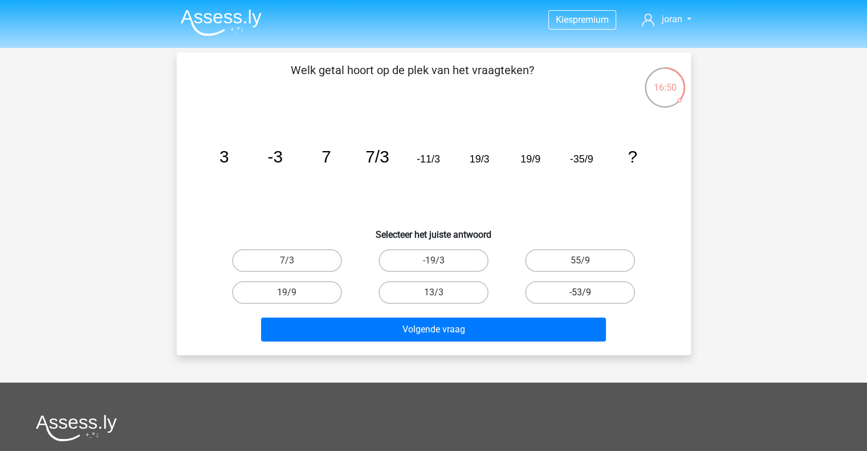
click at [586, 293] on input "-53/9" at bounding box center [583, 296] width 7 height 7
radio input "true"
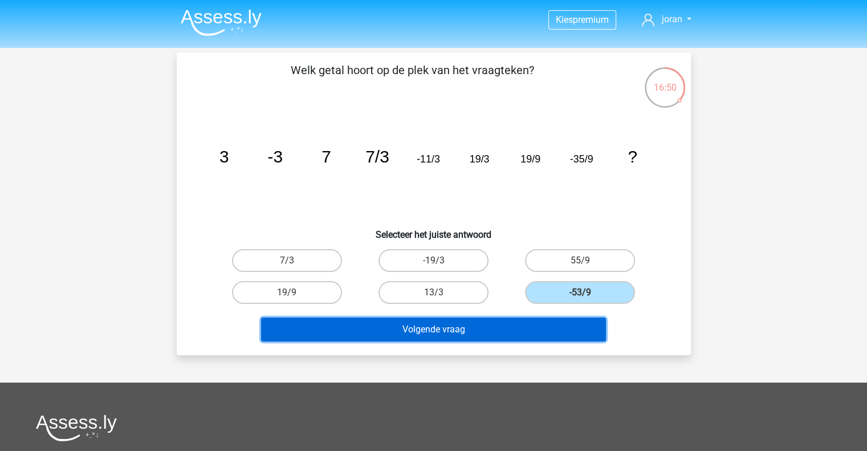
click at [531, 327] on button "Volgende vraag" at bounding box center [433, 330] width 345 height 24
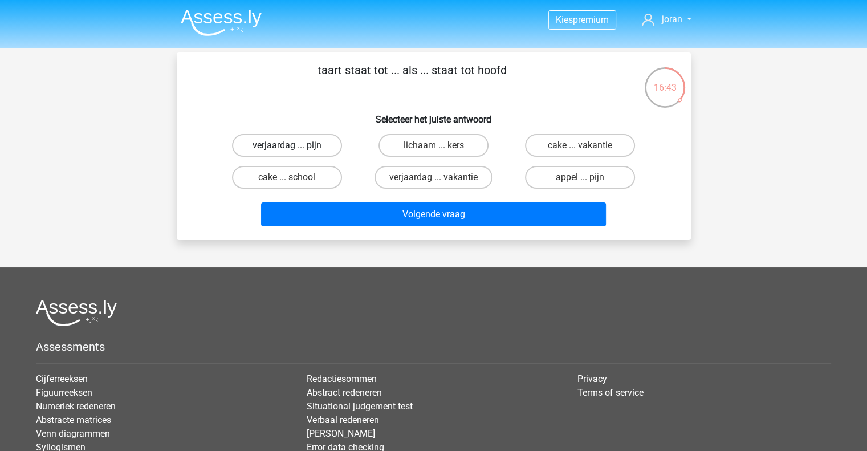
click at [310, 143] on label "verjaardag ... pijn" at bounding box center [287, 145] width 110 height 23
click at [294, 145] on input "verjaardag ... pijn" at bounding box center [290, 148] width 7 height 7
radio input "true"
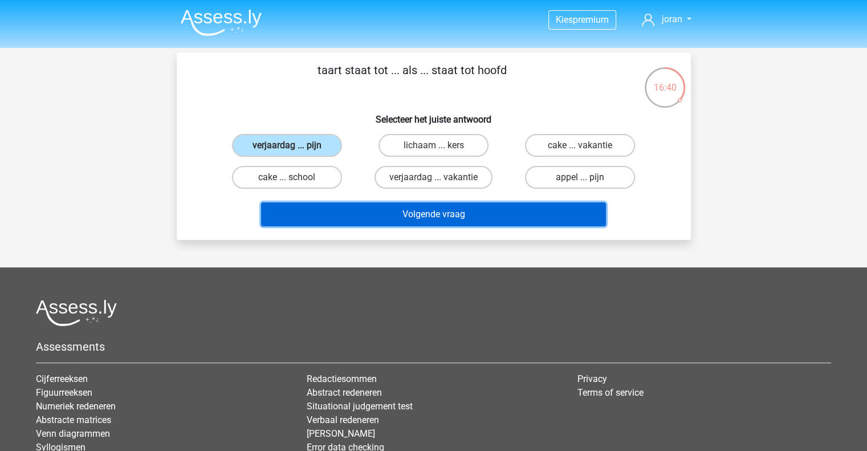
click at [403, 212] on button "Volgende vraag" at bounding box center [433, 214] width 345 height 24
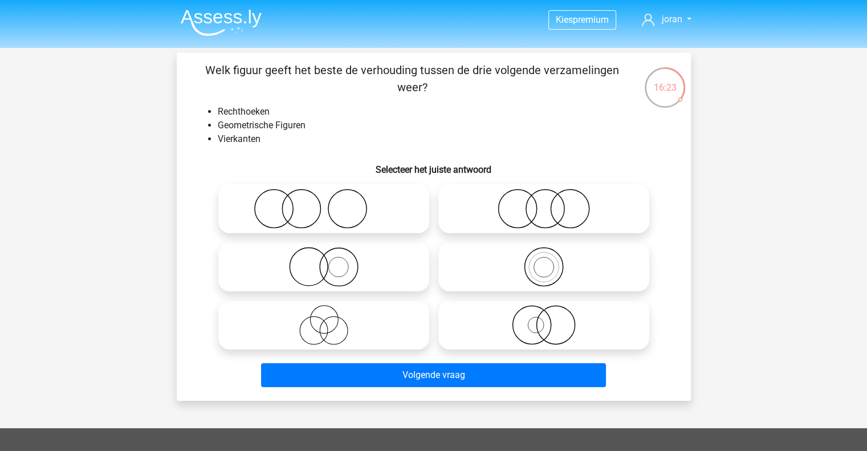
click at [542, 267] on icon at bounding box center [544, 267] width 202 height 40
click at [544, 261] on input "radio" at bounding box center [547, 257] width 7 height 7
radio input "true"
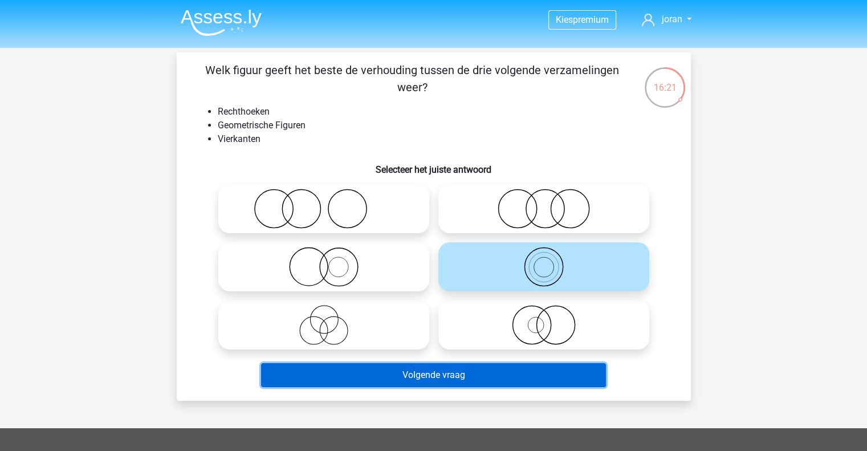
click at [460, 372] on button "Volgende vraag" at bounding box center [433, 375] width 345 height 24
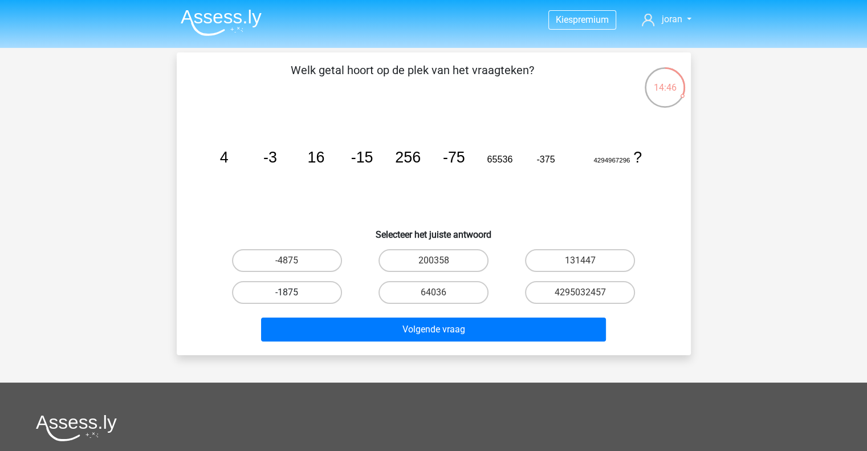
click at [306, 300] on label "-1875" at bounding box center [287, 292] width 110 height 23
click at [294, 300] on input "-1875" at bounding box center [290, 296] width 7 height 7
radio input "true"
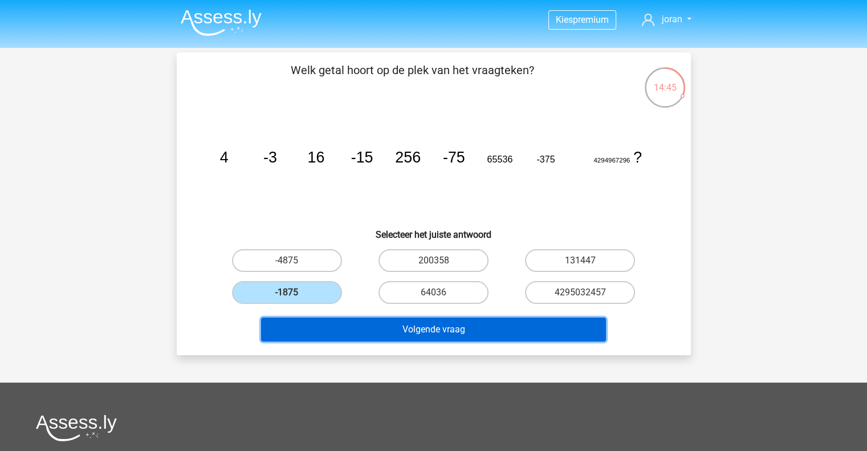
click at [404, 325] on button "Volgende vraag" at bounding box center [433, 330] width 345 height 24
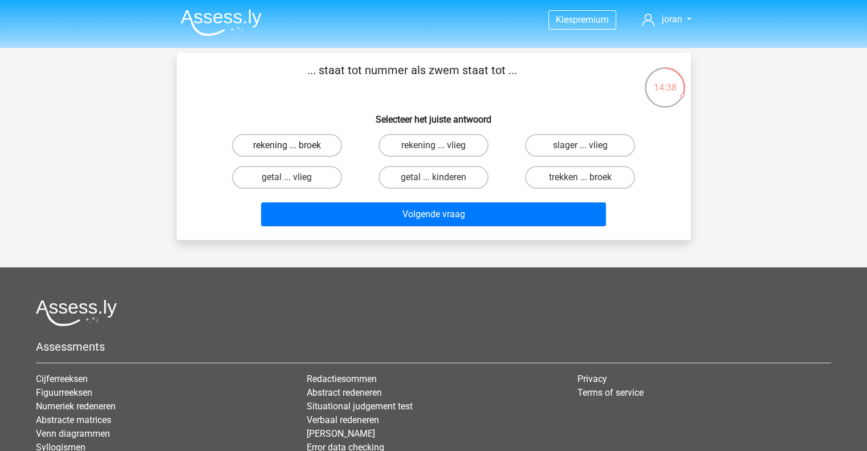
click at [308, 151] on label "rekening ... broek" at bounding box center [287, 145] width 110 height 23
click at [294, 151] on input "rekening ... broek" at bounding box center [290, 148] width 7 height 7
radio input "true"
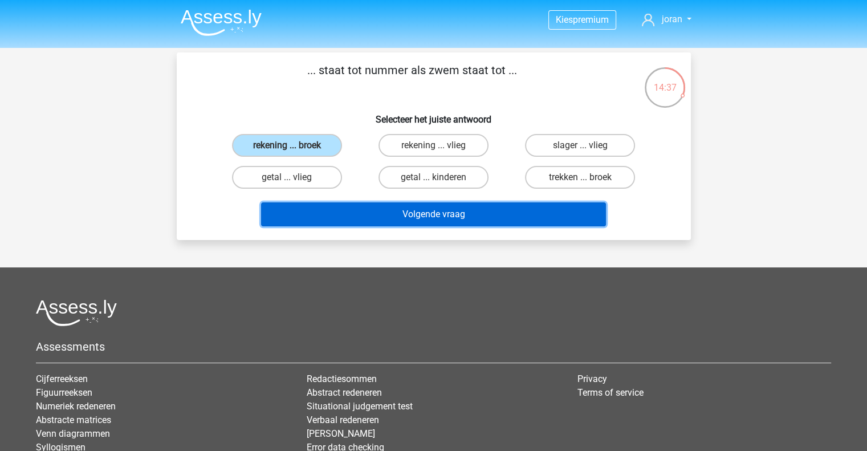
click at [413, 210] on button "Volgende vraag" at bounding box center [433, 214] width 345 height 24
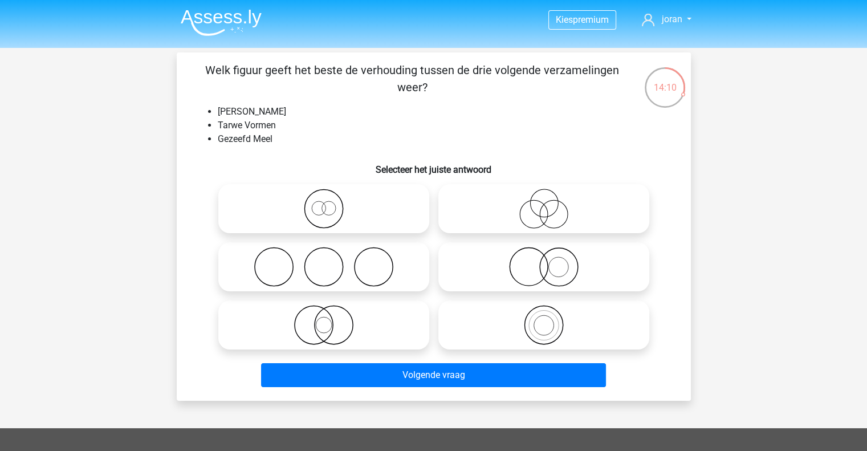
click at [326, 323] on icon at bounding box center [324, 325] width 202 height 40
click at [326, 319] on input "radio" at bounding box center [327, 315] width 7 height 7
radio input "true"
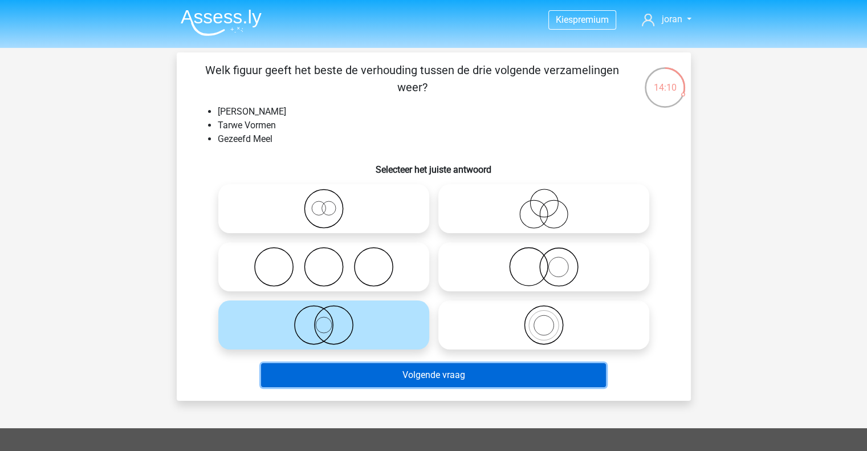
click at [415, 373] on button "Volgende vraag" at bounding box center [433, 375] width 345 height 24
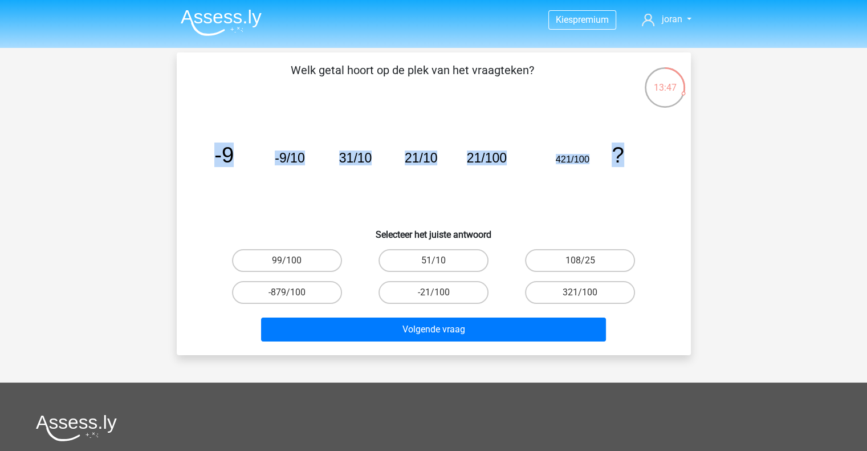
drag, startPoint x: 623, startPoint y: 159, endPoint x: 214, endPoint y: 157, distance: 408.8
click at [214, 157] on g "-9 -9/10 31/10 21/10 21/100 421/100 ?" at bounding box center [419, 155] width 410 height 25
copy g "-9 -9/10 31/10 21/10 21/100 421/100 ?"
click at [448, 107] on icon "image/svg+xml -9 -9/10 31/10 21/10 21/100 421/100 ?" at bounding box center [434, 162] width 460 height 115
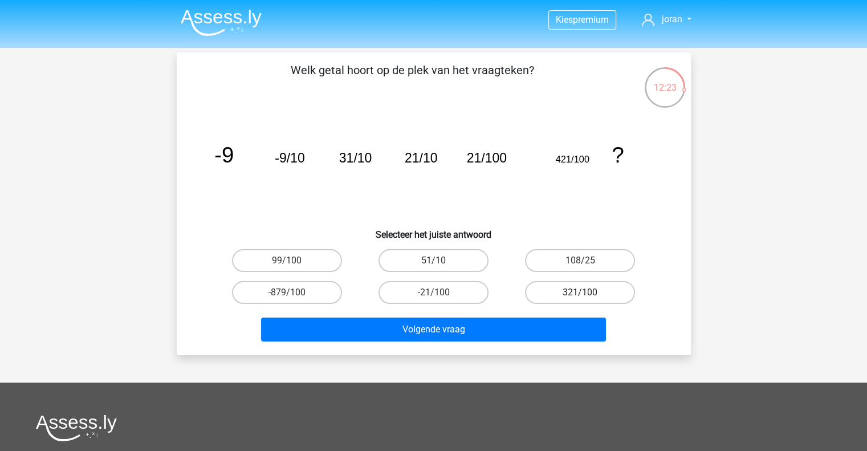
click at [593, 299] on label "321/100" at bounding box center [580, 292] width 110 height 23
click at [588, 299] on input "321/100" at bounding box center [583, 296] width 7 height 7
radio input "true"
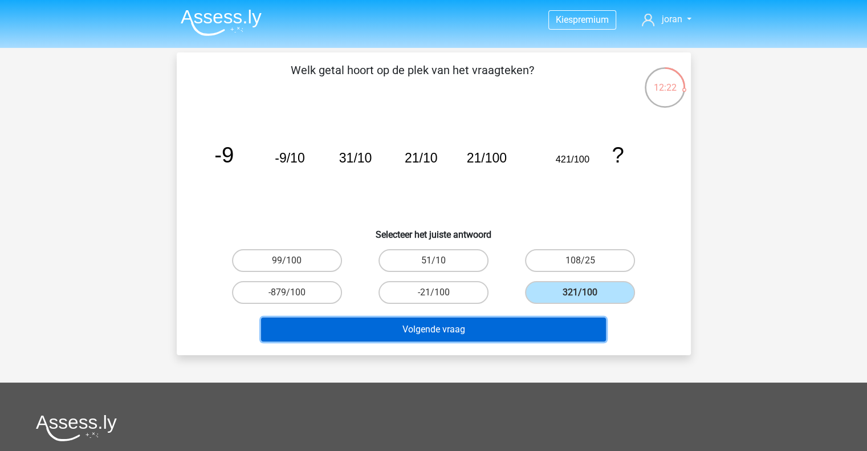
click at [551, 326] on button "Volgende vraag" at bounding box center [433, 330] width 345 height 24
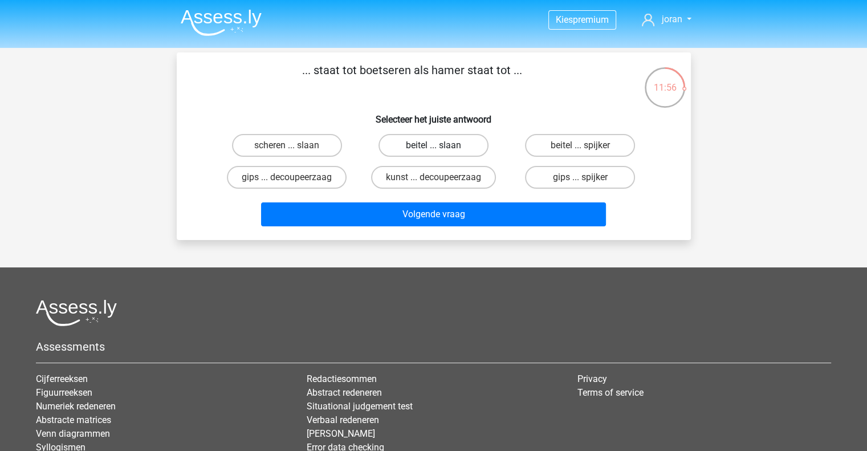
click at [430, 146] on label "beitel ... slaan" at bounding box center [434, 145] width 110 height 23
click at [433, 146] on input "beitel ... slaan" at bounding box center [436, 148] width 7 height 7
radio input "true"
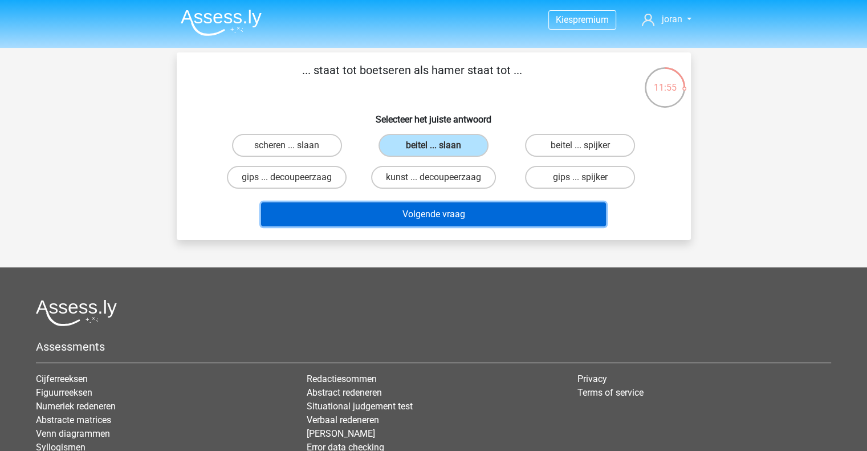
click at [445, 212] on button "Volgende vraag" at bounding box center [433, 214] width 345 height 24
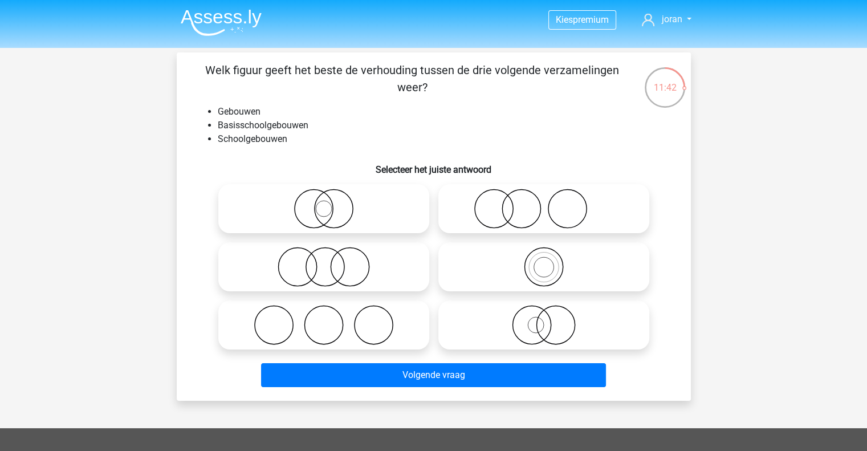
click at [546, 265] on icon at bounding box center [544, 267] width 202 height 40
click at [546, 261] on input "radio" at bounding box center [547, 257] width 7 height 7
radio input "true"
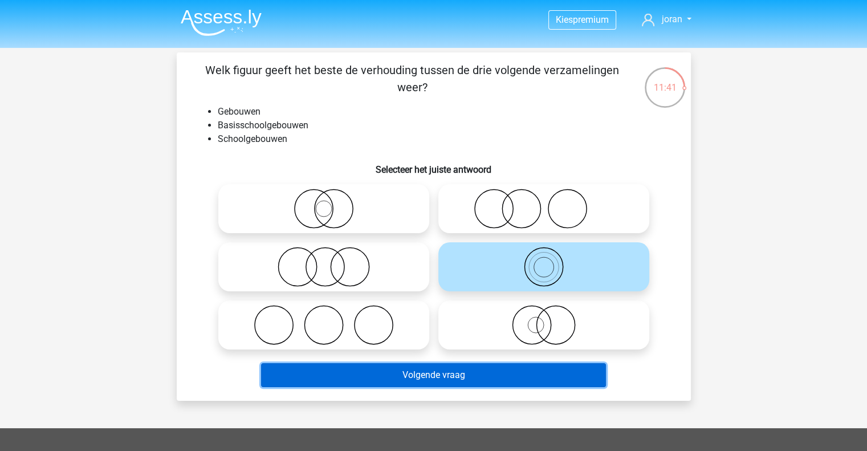
click at [493, 372] on button "Volgende vraag" at bounding box center [433, 375] width 345 height 24
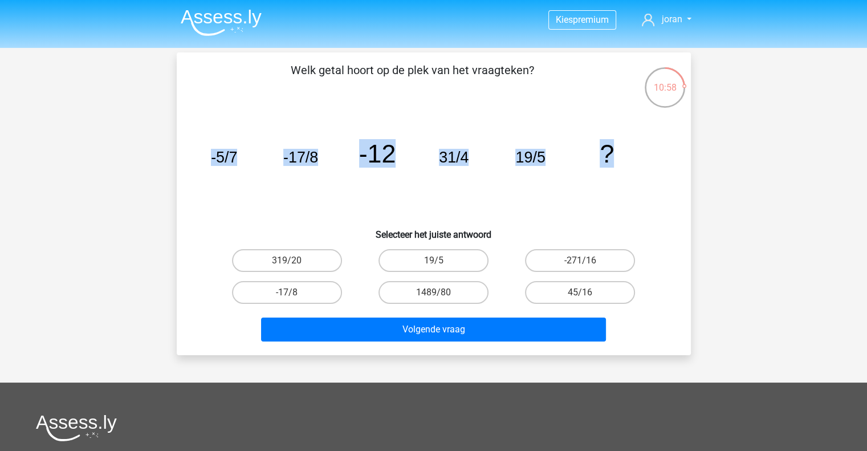
drag, startPoint x: 614, startPoint y: 155, endPoint x: 164, endPoint y: 150, distance: 449.9
click at [164, 150] on div "10:58 Vraag 22 van de 61 Categorie: eelloo moeilijke vragen Welk getal hoort op…" at bounding box center [434, 203] width 542 height 303
copy g "-5/7 -17/8 -12 31/4 19/5 ?"
click at [669, 202] on div "image/svg+xml -5/7 -17/8 -12 31/4 19/5 ?" at bounding box center [434, 162] width 478 height 115
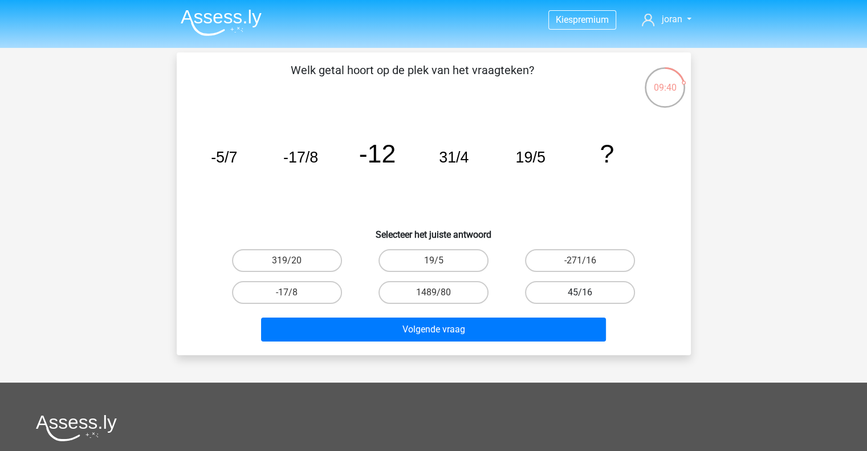
click at [567, 294] on label "45/16" at bounding box center [580, 292] width 110 height 23
click at [580, 294] on input "45/16" at bounding box center [583, 296] width 7 height 7
radio input "true"
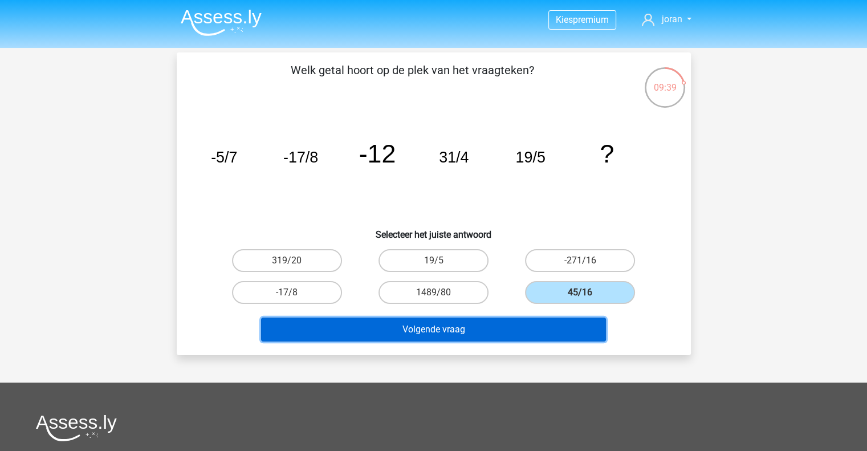
click at [499, 330] on button "Volgende vraag" at bounding box center [433, 330] width 345 height 24
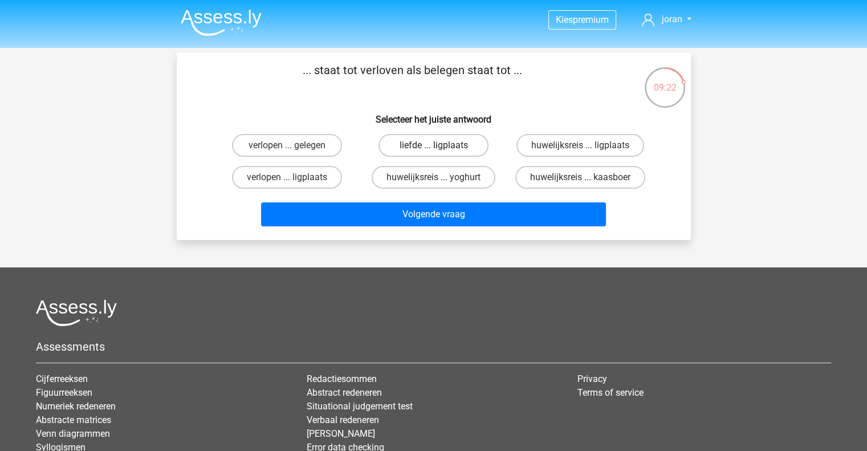
click at [424, 141] on label "liefde ... ligplaats" at bounding box center [434, 145] width 110 height 23
click at [433, 145] on input "liefde ... ligplaats" at bounding box center [436, 148] width 7 height 7
radio input "true"
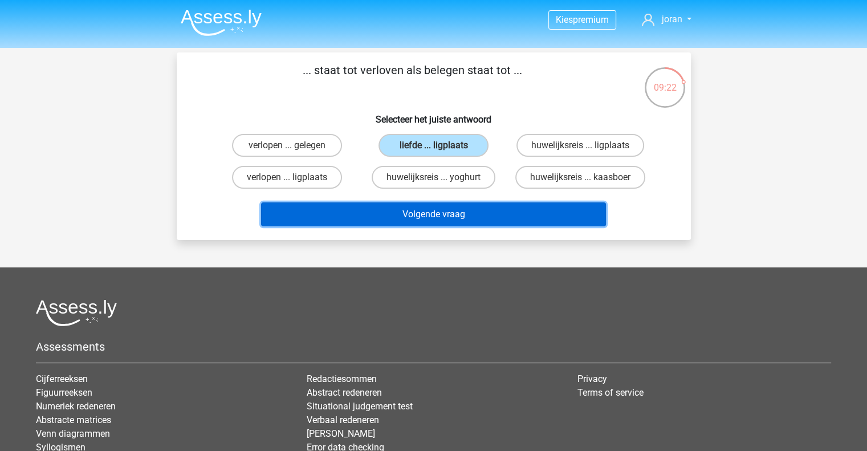
click at [423, 209] on button "Volgende vraag" at bounding box center [433, 214] width 345 height 24
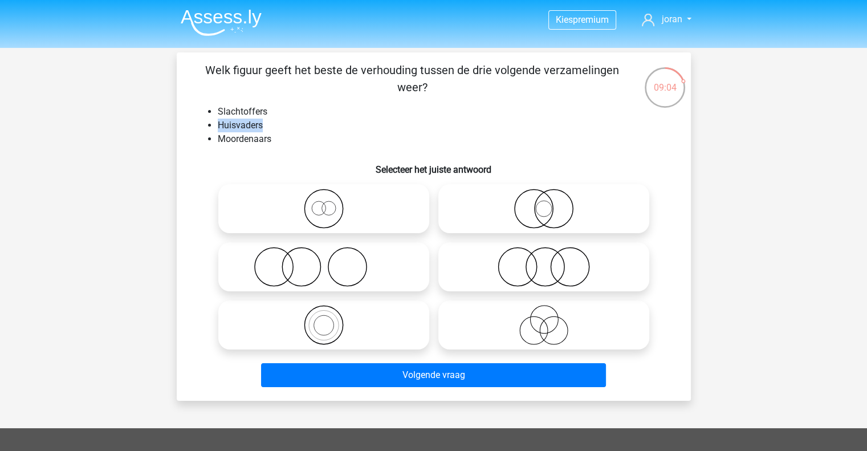
drag, startPoint x: 266, startPoint y: 123, endPoint x: 218, endPoint y: 127, distance: 47.5
click at [218, 127] on li "Huisvaders" at bounding box center [445, 126] width 455 height 14
drag, startPoint x: 274, startPoint y: 111, endPoint x: 216, endPoint y: 111, distance: 58.7
click at [216, 111] on ul "Slachtoffers Huisvaders Moordenaars" at bounding box center [434, 125] width 478 height 41
click at [537, 315] on icon at bounding box center [544, 325] width 202 height 40
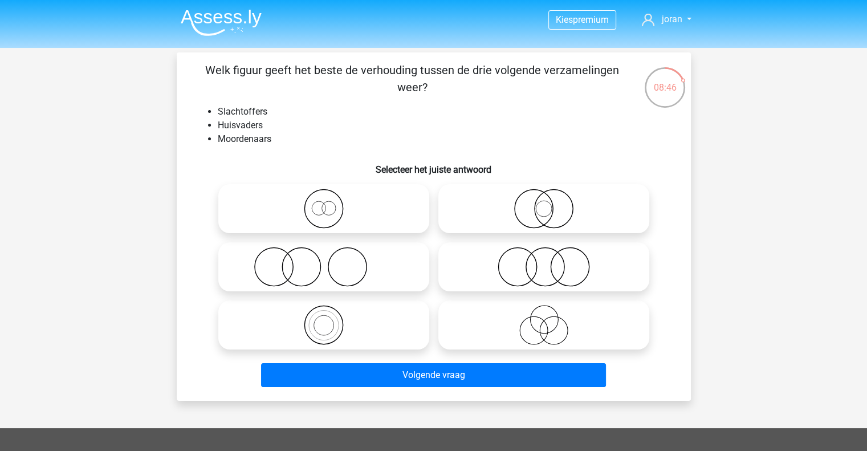
click at [544, 315] on input "radio" at bounding box center [547, 315] width 7 height 7
radio input "true"
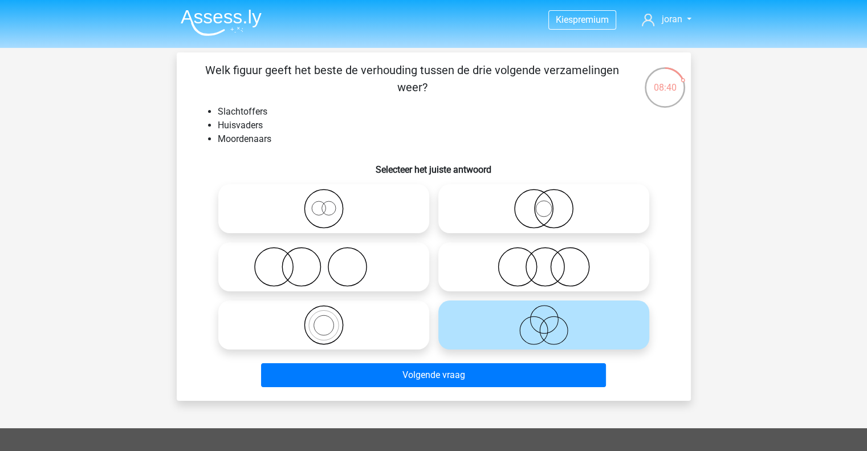
click at [549, 268] on icon at bounding box center [544, 267] width 202 height 40
click at [549, 261] on input "radio" at bounding box center [547, 257] width 7 height 7
radio input "true"
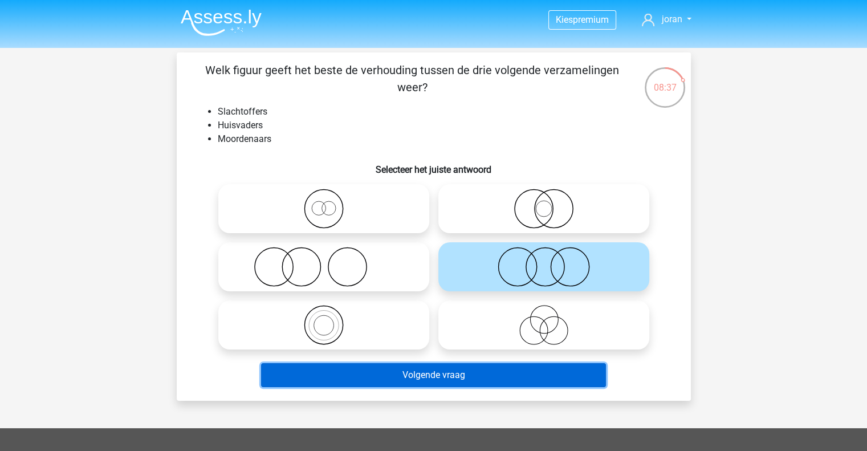
click at [483, 380] on button "Volgende vraag" at bounding box center [433, 375] width 345 height 24
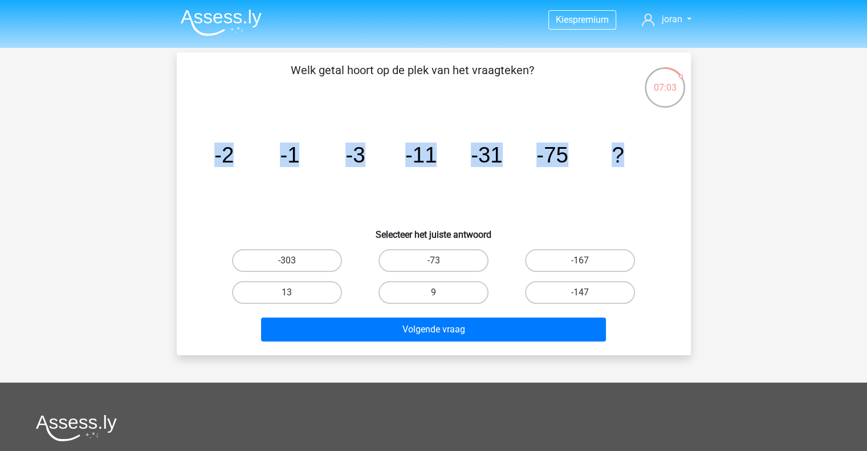
drag, startPoint x: 620, startPoint y: 152, endPoint x: 209, endPoint y: 147, distance: 411.7
click at [209, 147] on icon "image/svg+xml -2 -1 -3 -11 -31 -75 ?" at bounding box center [434, 162] width 460 height 115
copy g "-2 -1 -3 -11 -31 -75 ?"
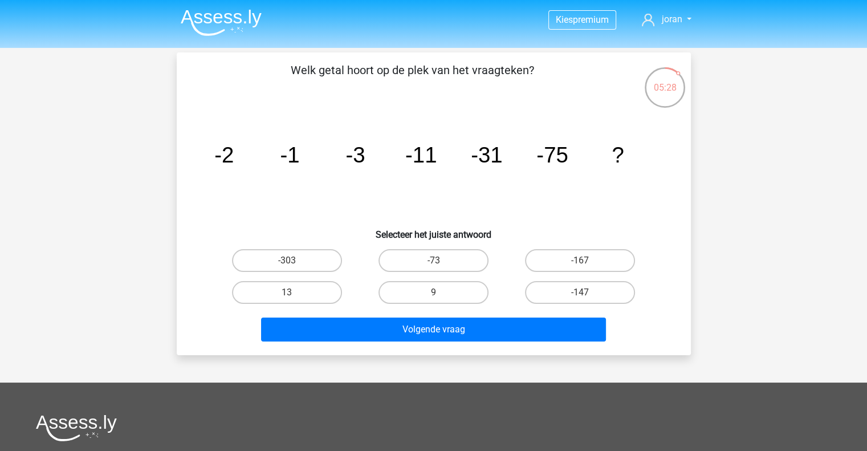
click at [322, 221] on h6 "Selecteer het juiste antwoord" at bounding box center [434, 230] width 478 height 20
click at [587, 257] on label "-167" at bounding box center [580, 260] width 110 height 23
click at [587, 261] on input "-167" at bounding box center [583, 264] width 7 height 7
radio input "true"
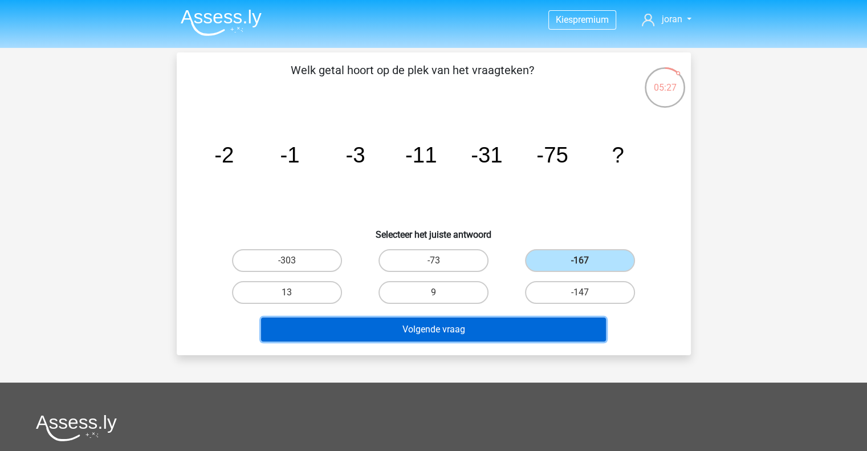
click at [513, 324] on button "Volgende vraag" at bounding box center [433, 330] width 345 height 24
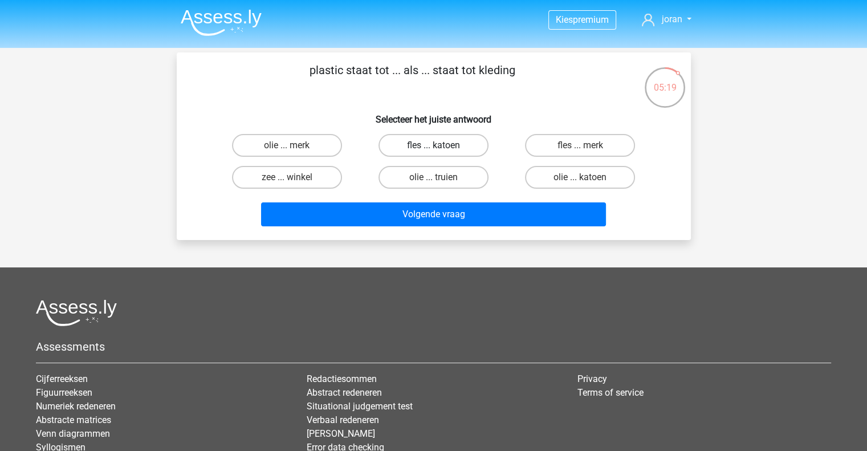
click at [460, 145] on label "fles ... katoen" at bounding box center [434, 145] width 110 height 23
click at [441, 145] on input "fles ... katoen" at bounding box center [436, 148] width 7 height 7
radio input "true"
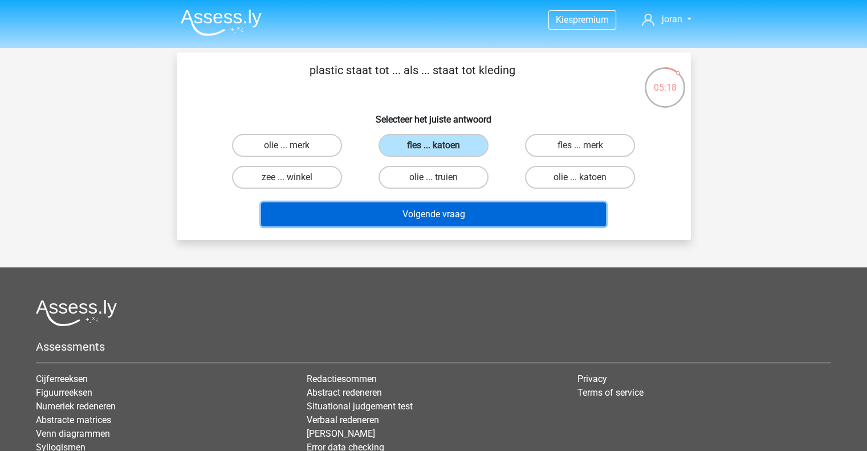
click at [522, 221] on button "Volgende vraag" at bounding box center [433, 214] width 345 height 24
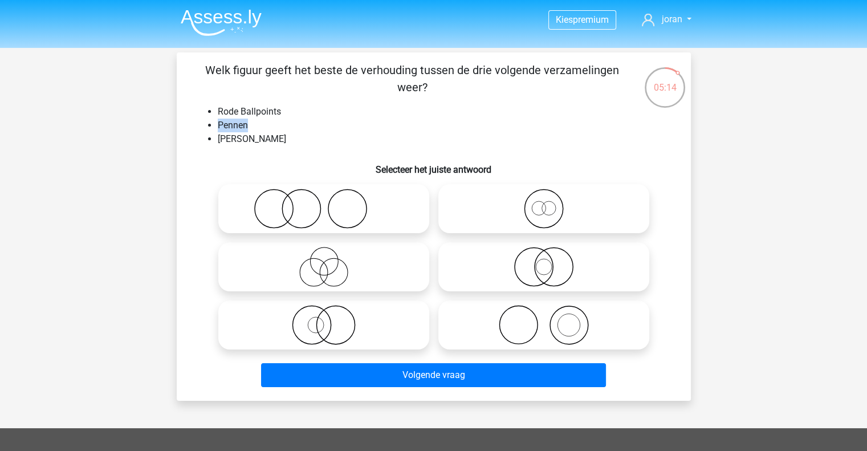
drag, startPoint x: 255, startPoint y: 123, endPoint x: 212, endPoint y: 123, distance: 42.8
click at [212, 123] on ul "Rode Ballpoints Pennen Rood Schrijfgerei" at bounding box center [434, 125] width 478 height 41
click at [566, 214] on icon at bounding box center [544, 209] width 202 height 40
click at [551, 203] on input "radio" at bounding box center [547, 199] width 7 height 7
radio input "true"
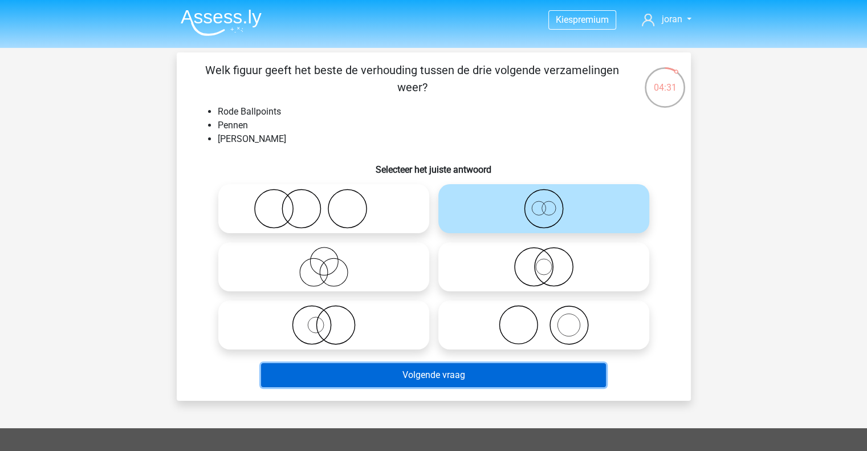
click at [492, 378] on button "Volgende vraag" at bounding box center [433, 375] width 345 height 24
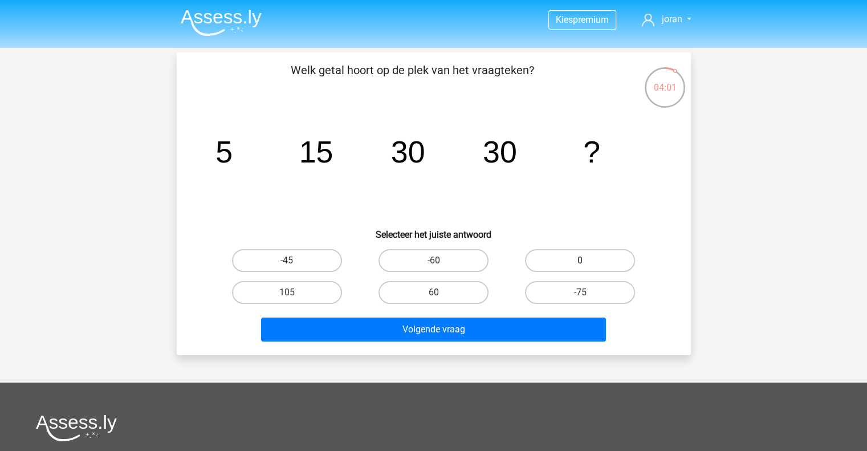
click at [574, 262] on label "0" at bounding box center [580, 260] width 110 height 23
click at [580, 262] on input "0" at bounding box center [583, 264] width 7 height 7
radio input "true"
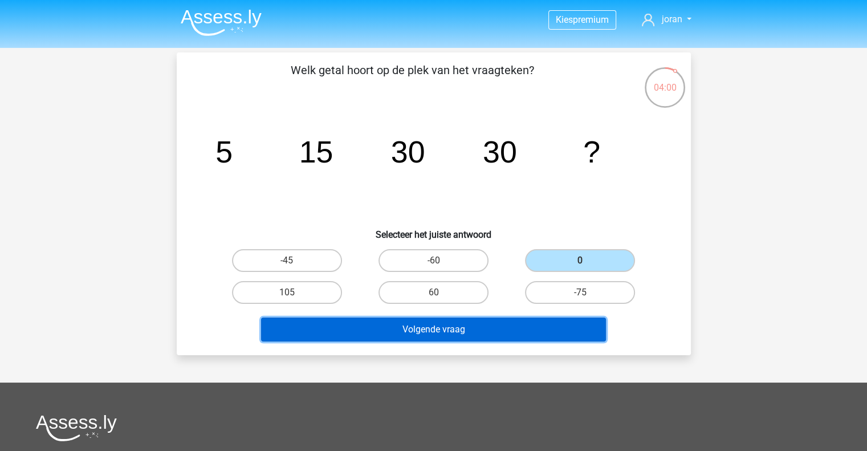
click at [532, 327] on button "Volgende vraag" at bounding box center [433, 330] width 345 height 24
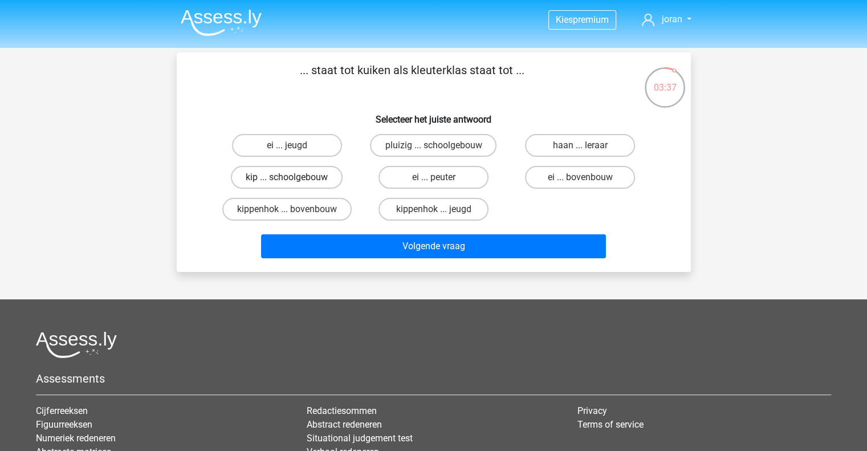
click at [295, 177] on label "kip ... schoolgebouw" at bounding box center [287, 177] width 112 height 23
click at [294, 177] on input "kip ... schoolgebouw" at bounding box center [290, 180] width 7 height 7
radio input "true"
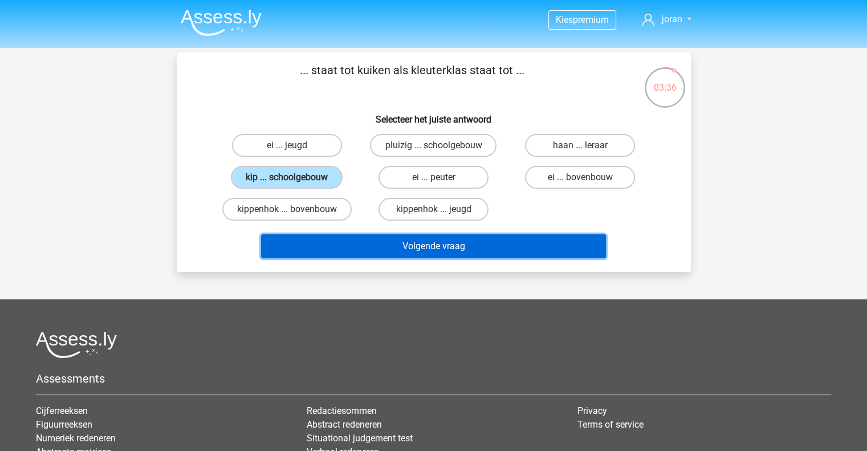
click at [368, 242] on button "Volgende vraag" at bounding box center [433, 246] width 345 height 24
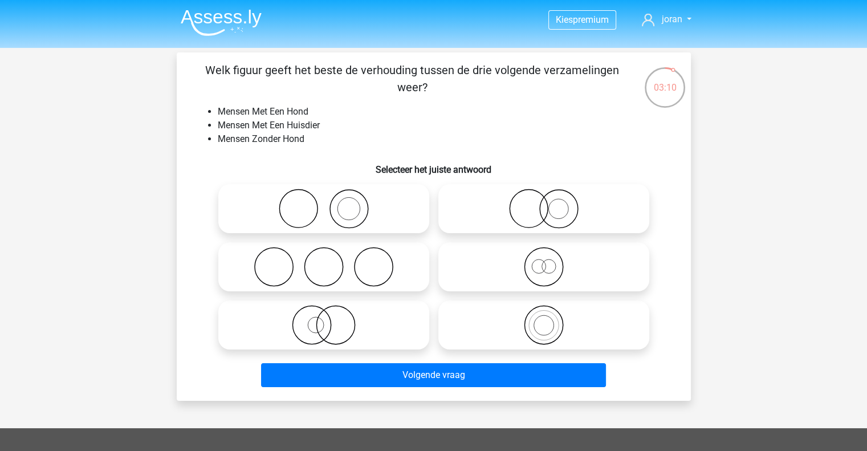
click at [531, 218] on icon at bounding box center [544, 209] width 202 height 40
click at [544, 203] on input "radio" at bounding box center [547, 199] width 7 height 7
radio input "true"
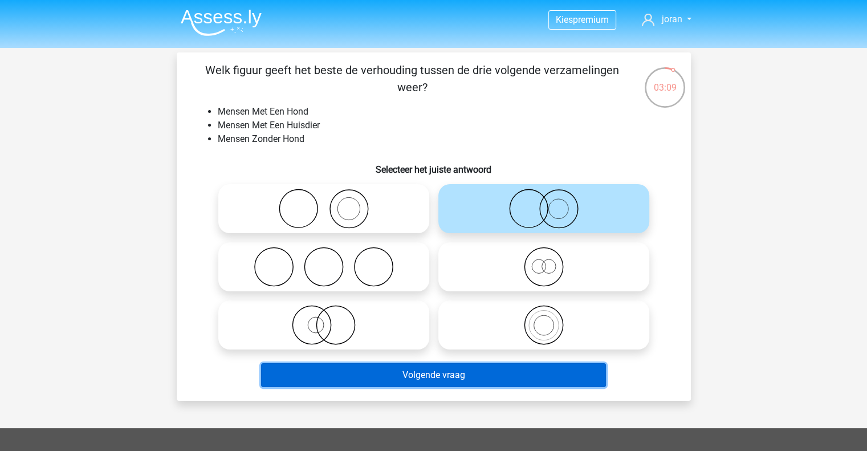
click at [509, 383] on button "Volgende vraag" at bounding box center [433, 375] width 345 height 24
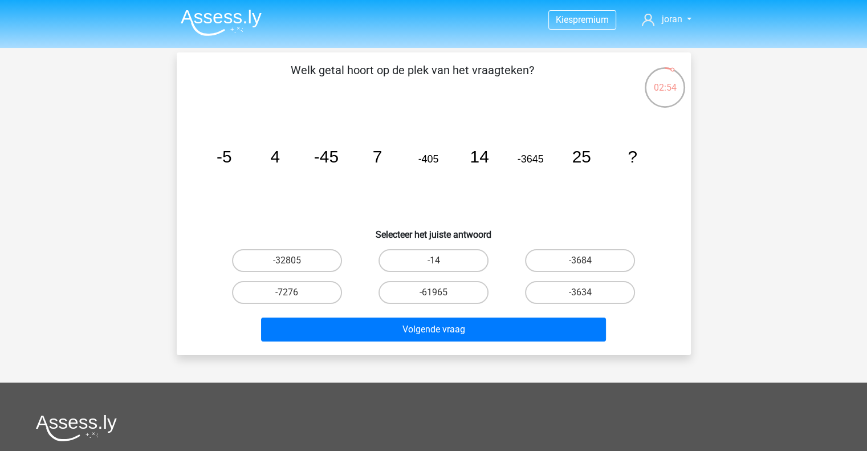
drag, startPoint x: 201, startPoint y: 165, endPoint x: 221, endPoint y: 135, distance: 36.5
click at [212, 142] on div "image/svg+xml -5 4 -45 7 -405 14 -3645 25 ?" at bounding box center [434, 162] width 478 height 115
drag, startPoint x: 639, startPoint y: 156, endPoint x: 205, endPoint y: 161, distance: 433.9
click at [205, 161] on icon "image/svg+xml -5 4 -45 7 -405 14 -3645 25 ?" at bounding box center [434, 162] width 460 height 115
copy g "-5 4 -45 7 -405 14 -3645 25 ?"
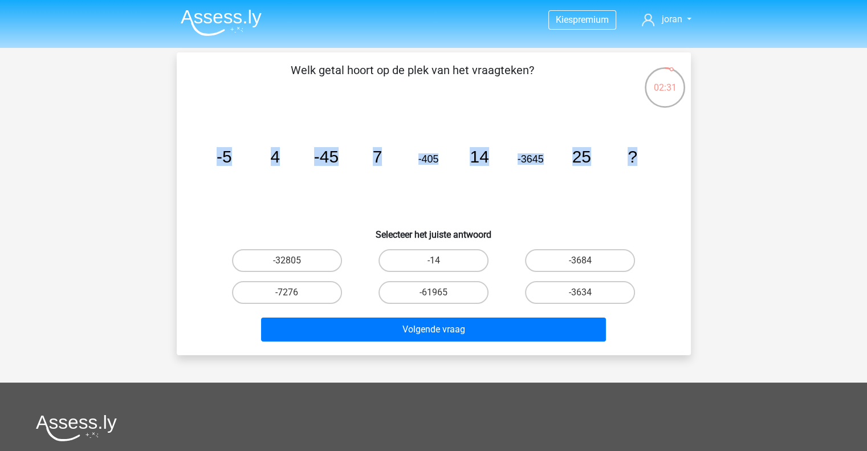
click at [271, 214] on icon "image/svg+xml -5 4 -45 7 -405 14 -3645 25 ?" at bounding box center [434, 162] width 460 height 115
click at [274, 257] on label "-32805" at bounding box center [287, 260] width 110 height 23
click at [287, 261] on input "-32805" at bounding box center [290, 264] width 7 height 7
radio input "true"
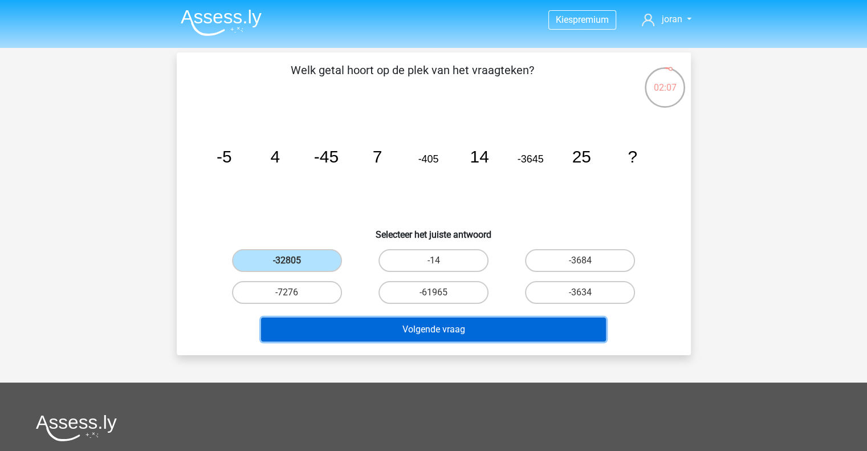
click at [416, 328] on button "Volgende vraag" at bounding box center [433, 330] width 345 height 24
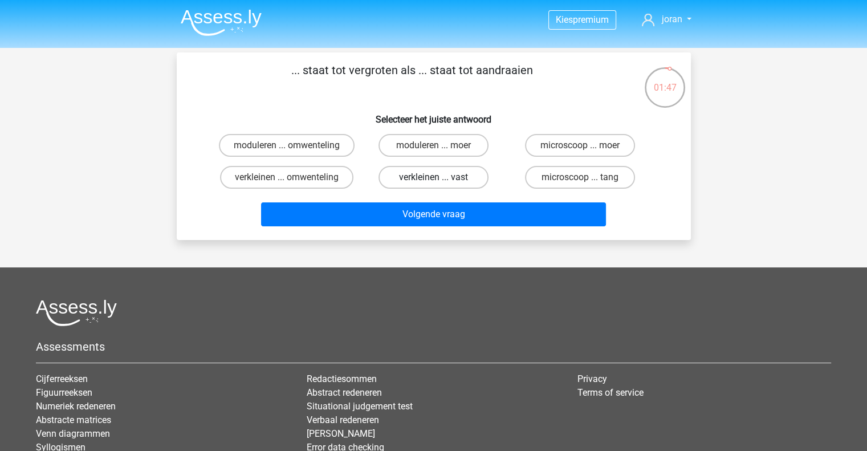
click at [424, 177] on label "verkleinen ... vast" at bounding box center [434, 177] width 110 height 23
click at [433, 177] on input "verkleinen ... vast" at bounding box center [436, 180] width 7 height 7
radio input "true"
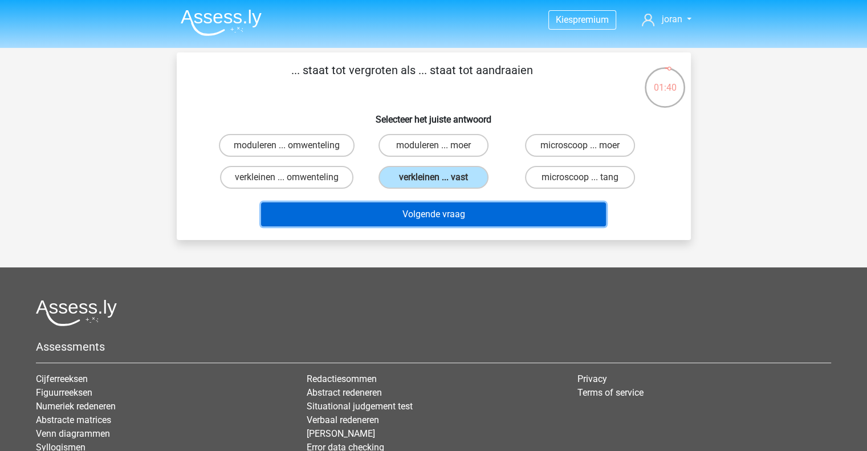
click at [441, 218] on button "Volgende vraag" at bounding box center [433, 214] width 345 height 24
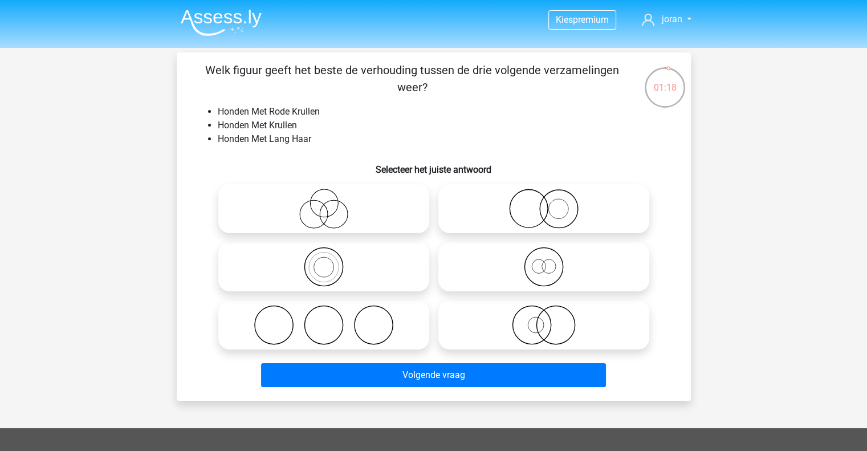
click at [545, 322] on icon at bounding box center [544, 325] width 202 height 40
click at [545, 319] on input "radio" at bounding box center [547, 315] width 7 height 7
radio input "true"
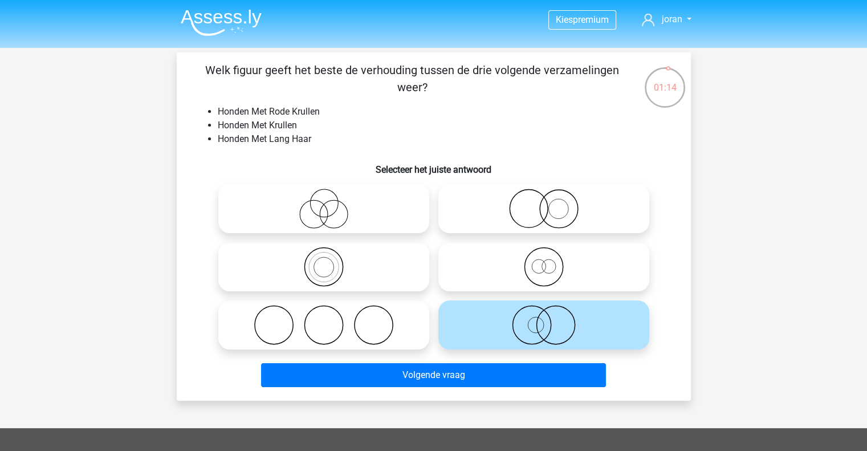
click at [533, 221] on icon at bounding box center [544, 209] width 202 height 40
click at [544, 203] on input "radio" at bounding box center [547, 199] width 7 height 7
radio input "true"
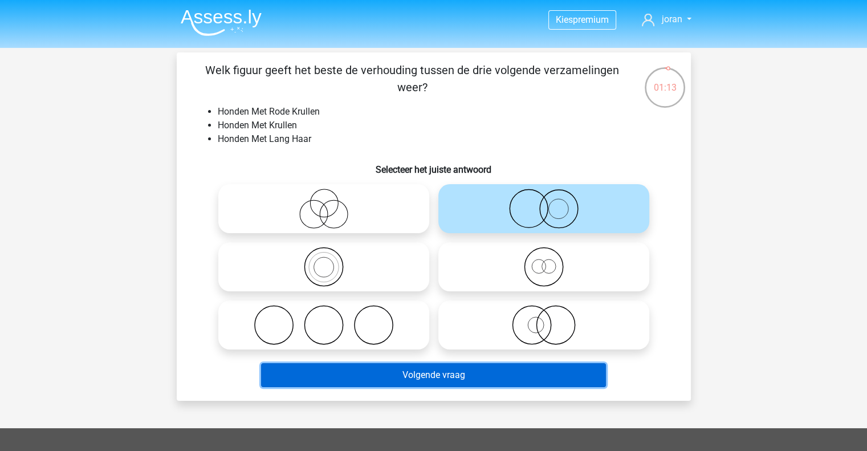
click at [421, 376] on button "Volgende vraag" at bounding box center [433, 375] width 345 height 24
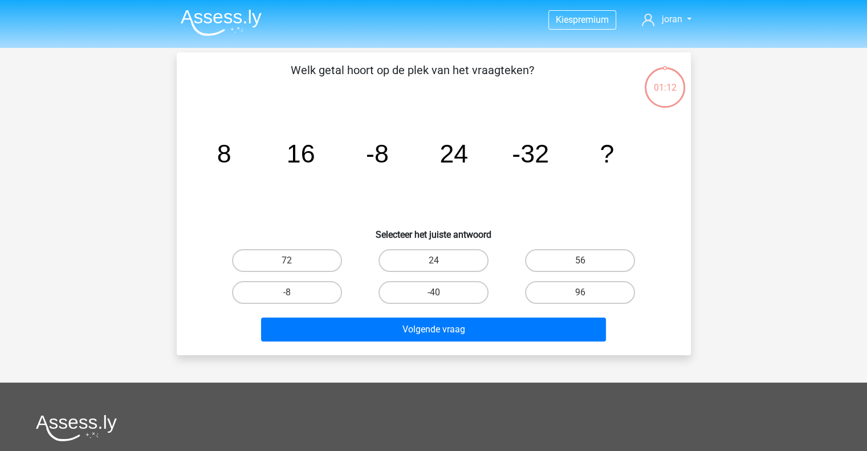
scroll to position [52, 0]
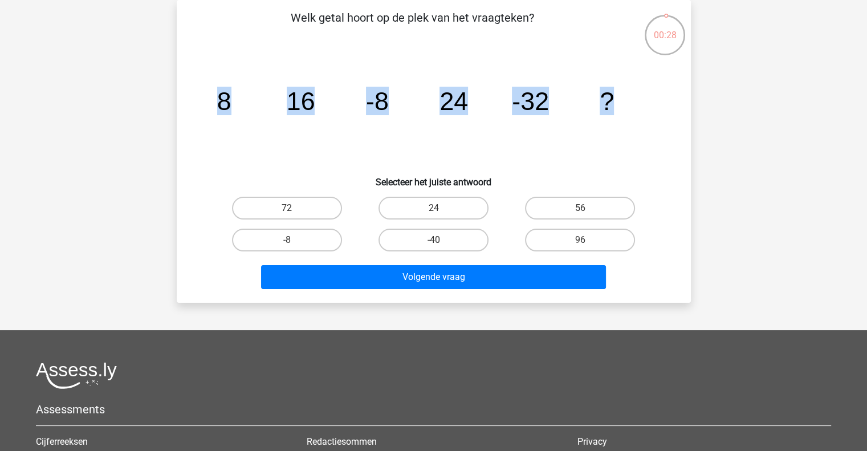
drag, startPoint x: 614, startPoint y: 100, endPoint x: 205, endPoint y: 107, distance: 409.4
click at [205, 107] on icon "image/svg+xml 8 16 -8 24 -32 ?" at bounding box center [434, 109] width 460 height 115
copy g "8 16 -8 24 -32 ?"
click at [275, 111] on icon "image/svg+xml 8 16 -8 24 -32 ?" at bounding box center [434, 109] width 460 height 115
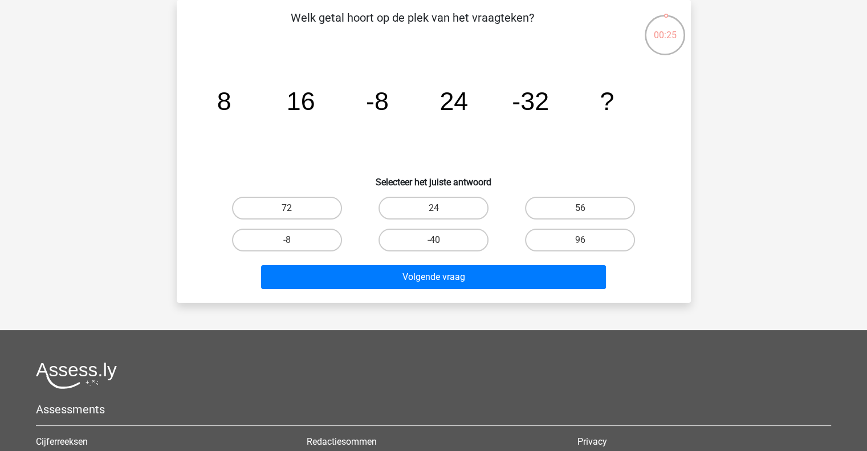
click at [309, 105] on tspan "16" at bounding box center [300, 101] width 29 height 29
click at [304, 113] on tspan "16" at bounding box center [300, 101] width 29 height 29
click at [469, 103] on icon "image/svg+xml 8 16 -8 24 -32 ?" at bounding box center [434, 109] width 460 height 115
click at [240, 119] on icon "image/svg+xml 8 16 -8 24 -32 ?" at bounding box center [434, 109] width 460 height 115
click at [395, 110] on icon "image/svg+xml 8 16 -8 24 -32 ?" at bounding box center [434, 109] width 460 height 115
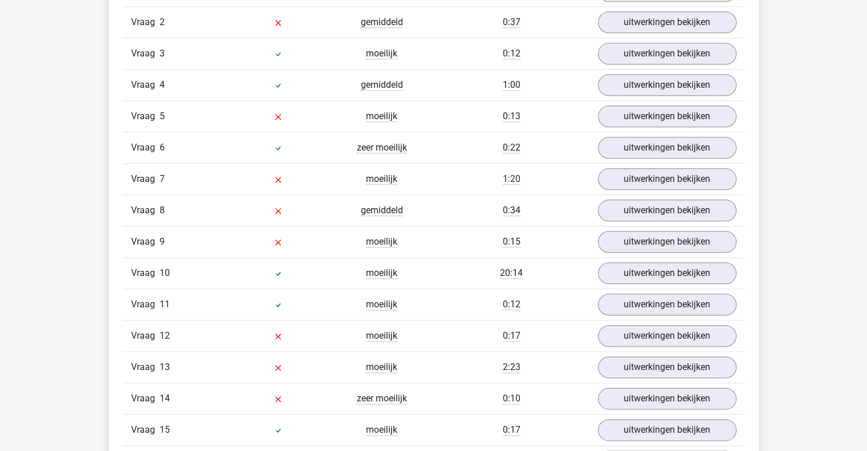
scroll to position [1254, 0]
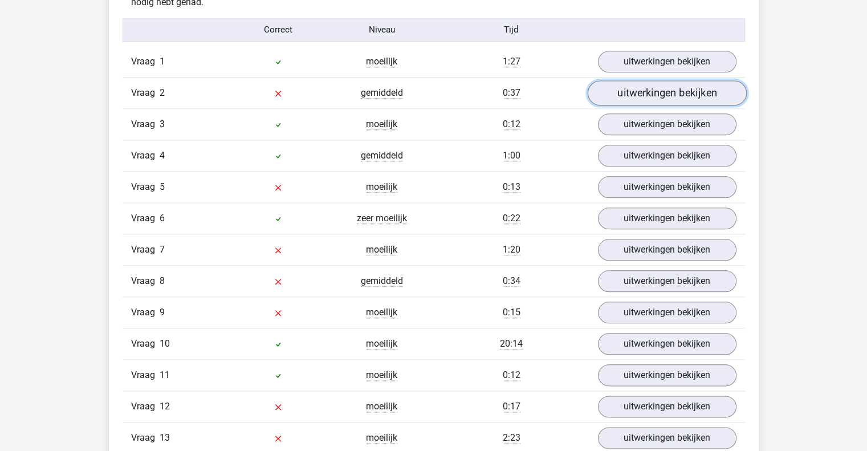
click at [648, 88] on link "uitwerkingen bekijken" at bounding box center [666, 93] width 159 height 25
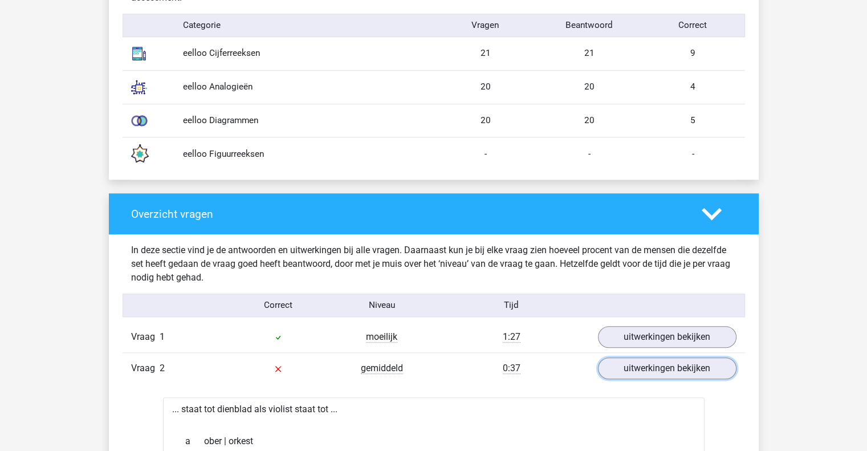
scroll to position [912, 0]
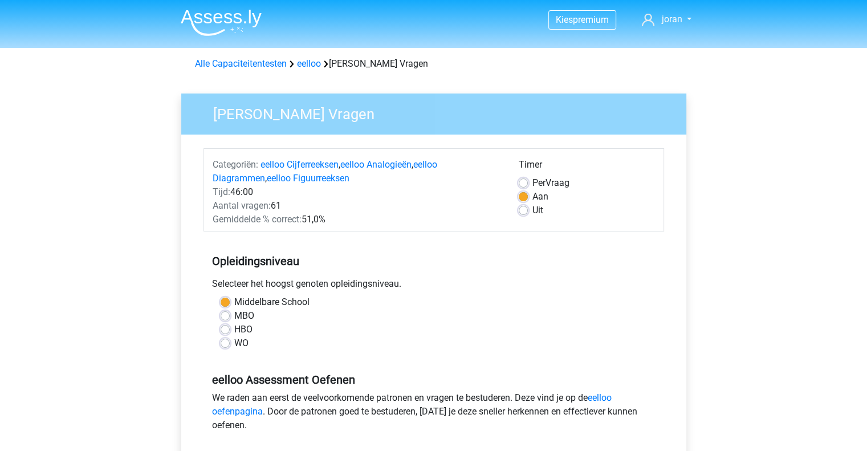
click at [531, 181] on div "Per Vraag" at bounding box center [587, 183] width 136 height 14
click at [533, 181] on label "Per Vraag" at bounding box center [551, 183] width 37 height 14
click at [522, 181] on input "Per Vraag" at bounding box center [523, 181] width 9 height 11
radio input "true"
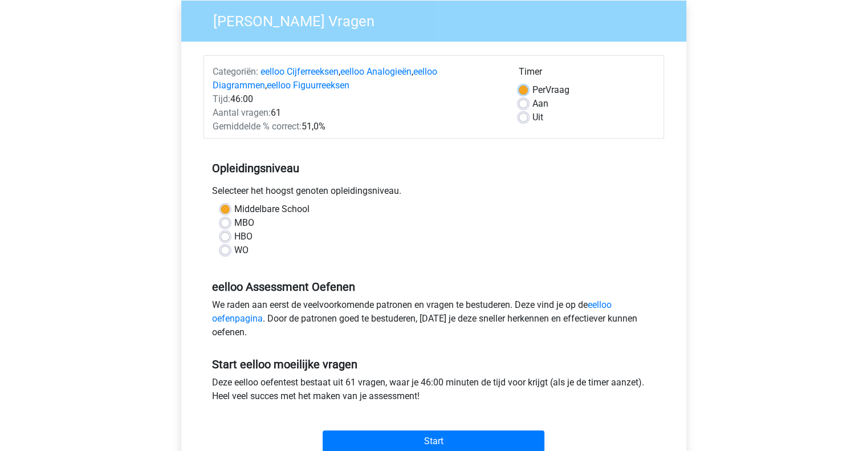
scroll to position [114, 0]
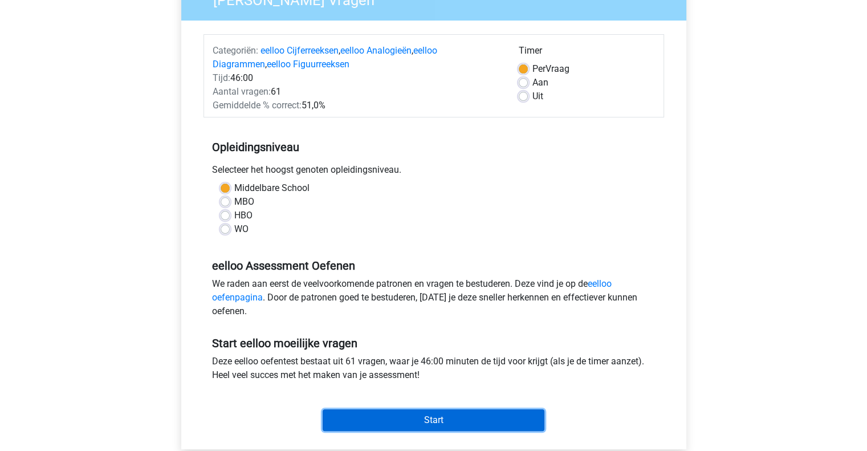
click at [428, 417] on input "Start" at bounding box center [434, 420] width 222 height 22
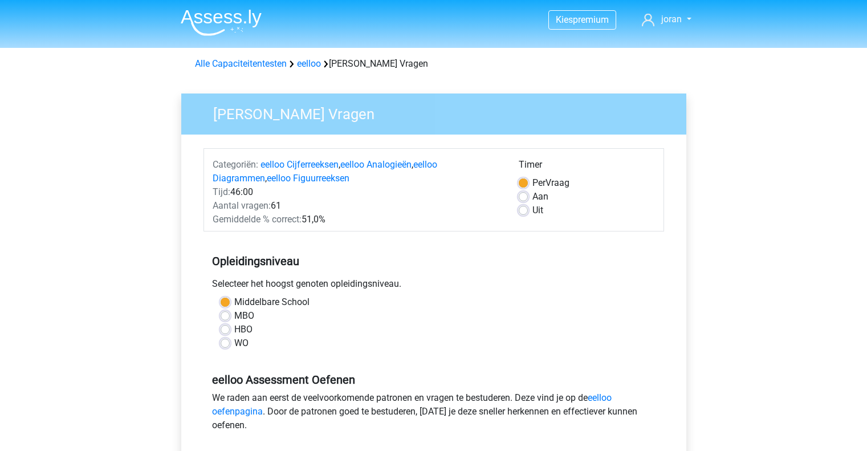
scroll to position [114, 0]
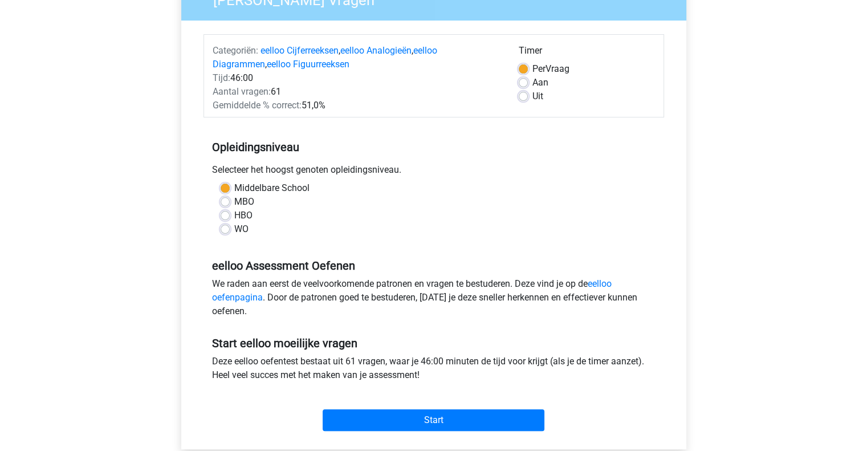
click at [533, 99] on label "Uit" at bounding box center [538, 97] width 11 height 14
click at [522, 99] on input "Uit" at bounding box center [523, 95] width 9 height 11
radio input "true"
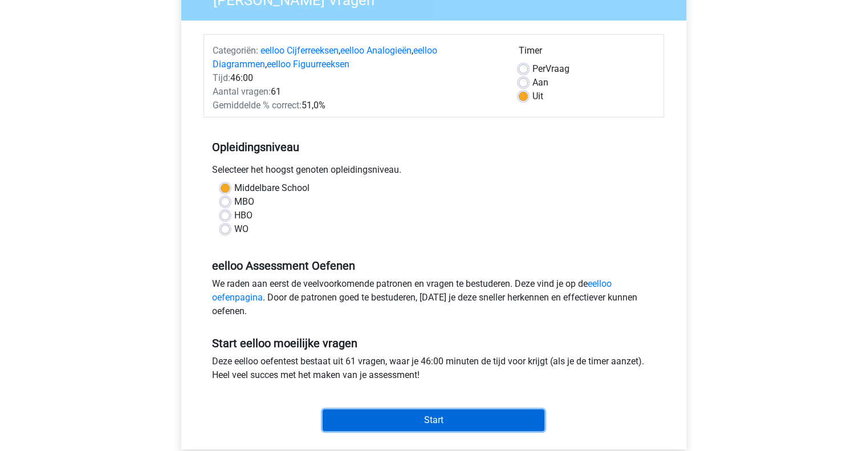
click at [446, 420] on input "Start" at bounding box center [434, 420] width 222 height 22
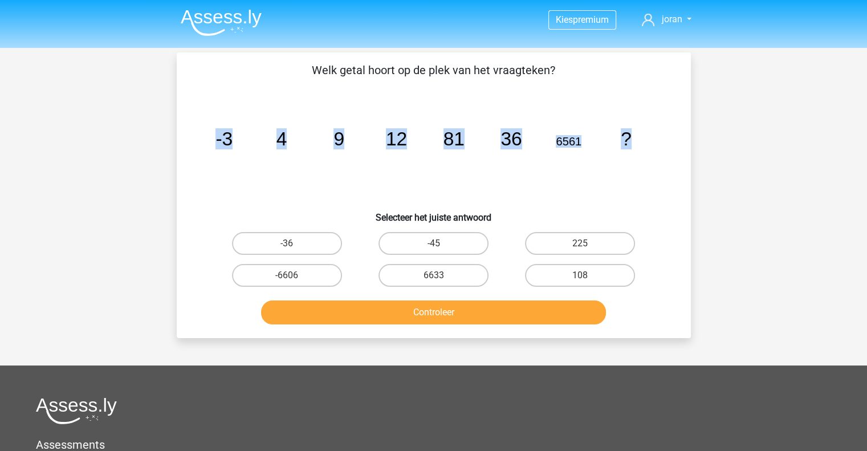
drag, startPoint x: 643, startPoint y: 139, endPoint x: 206, endPoint y: 123, distance: 437.6
click at [206, 123] on icon "image/svg+xml -3 4 9 12 81 36 6561 ?" at bounding box center [434, 145] width 460 height 115
copy g "-3 4 9 12 81 36 6561 ?"
click at [420, 186] on icon "image/svg+xml -3 4 9 12 81 36 6561 ?" at bounding box center [434, 145] width 460 height 115
click at [579, 267] on label "108" at bounding box center [580, 275] width 110 height 23
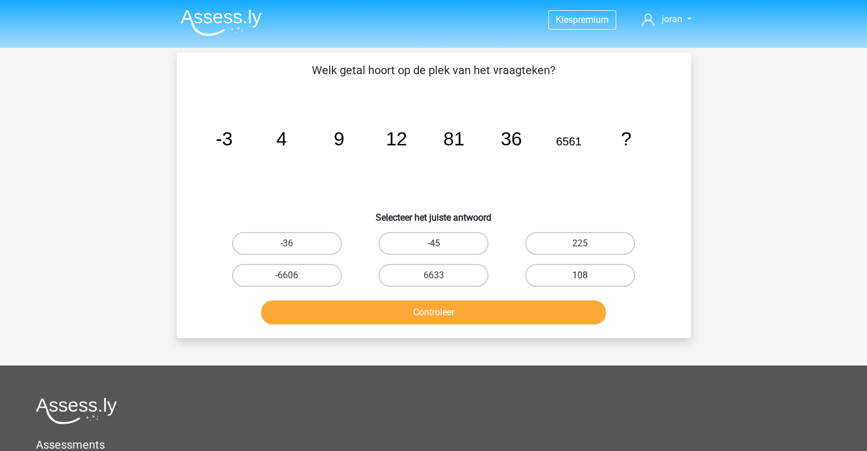
click at [580, 275] on input "108" at bounding box center [583, 278] width 7 height 7
radio input "true"
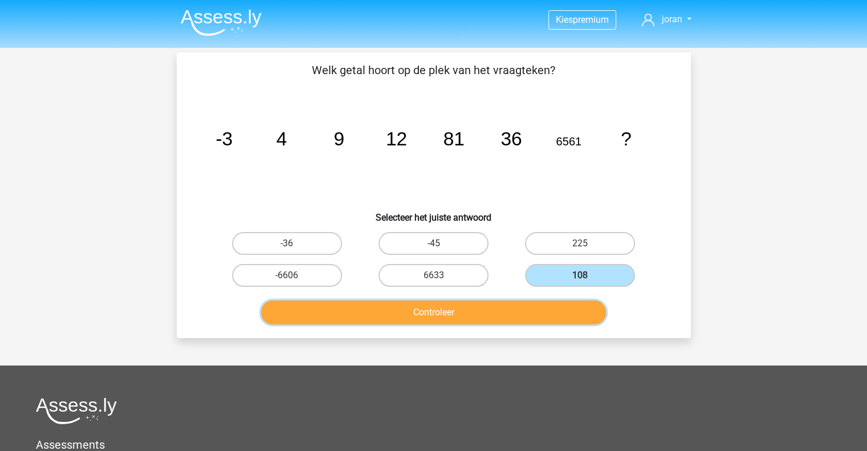
click at [554, 307] on button "Controleer" at bounding box center [433, 312] width 345 height 24
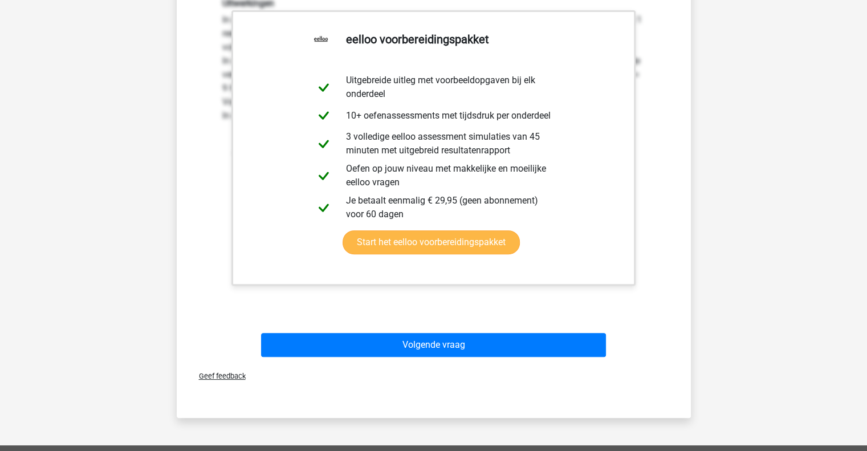
scroll to position [342, 0]
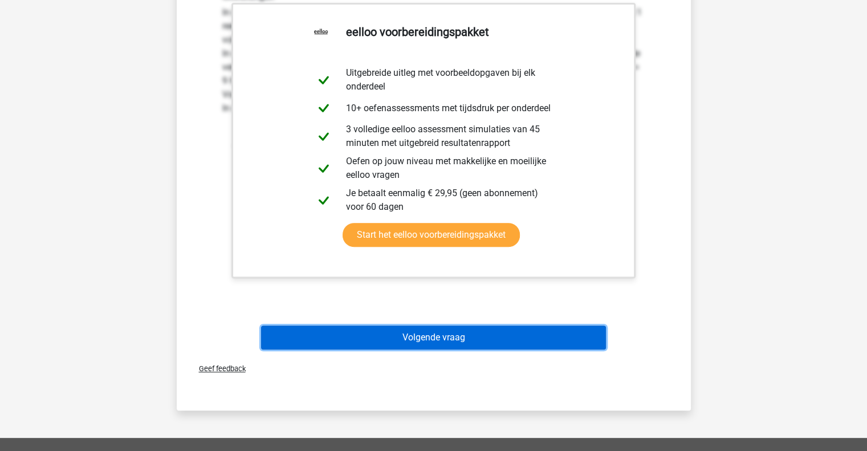
click at [458, 343] on button "Volgende vraag" at bounding box center [433, 338] width 345 height 24
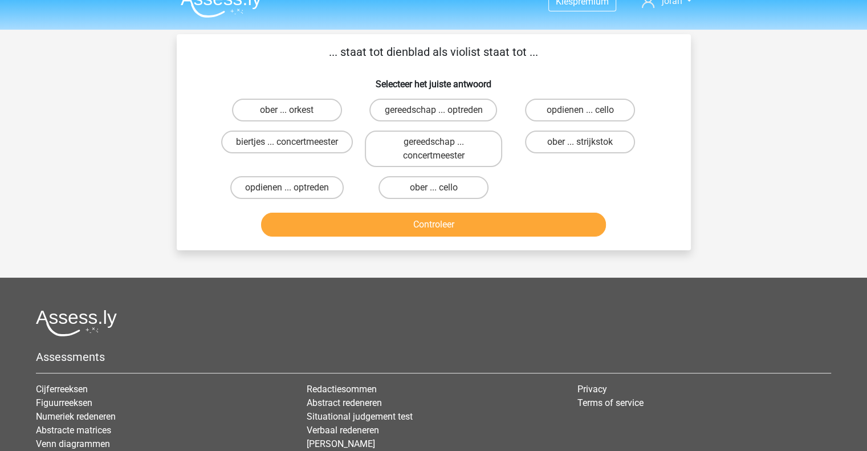
scroll to position [0, 0]
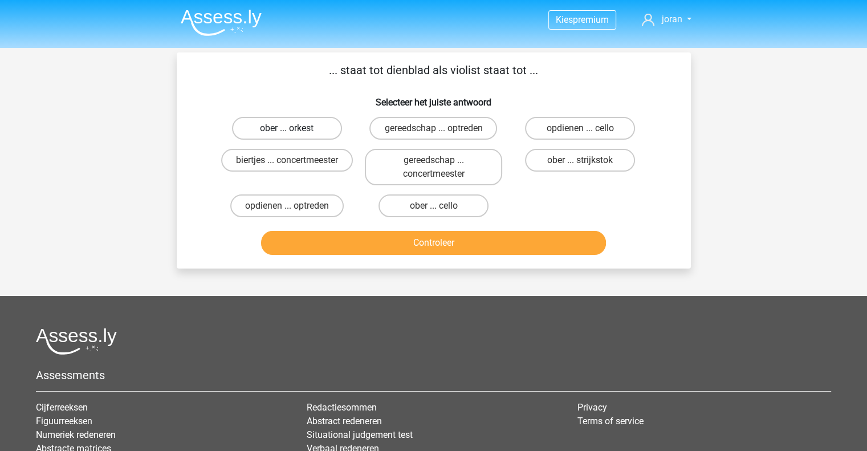
click at [286, 123] on label "ober ... orkest" at bounding box center [287, 128] width 110 height 23
click at [287, 128] on input "ober ... orkest" at bounding box center [290, 131] width 7 height 7
radio input "true"
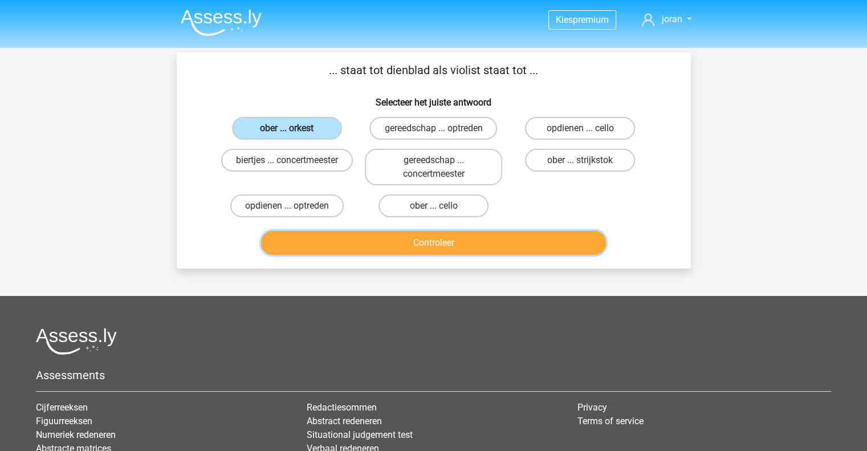
click at [391, 253] on button "Controleer" at bounding box center [433, 243] width 345 height 24
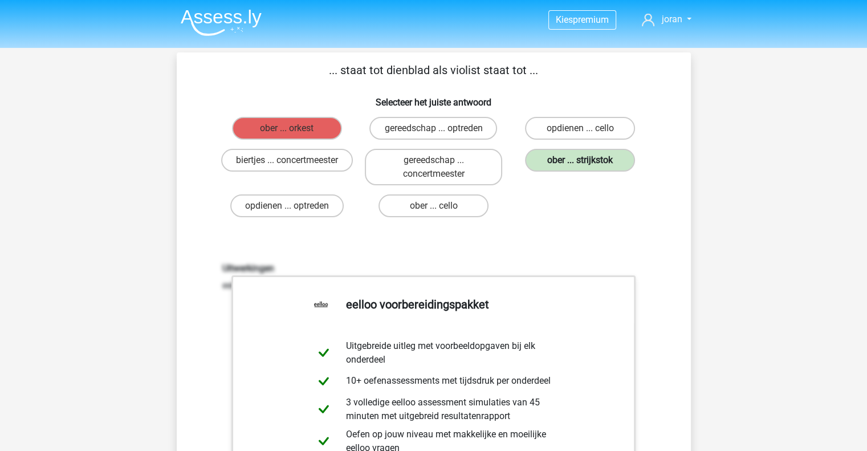
click at [568, 167] on label "ober ... strijkstok" at bounding box center [580, 160] width 110 height 23
